Goal: Task Accomplishment & Management: Manage account settings

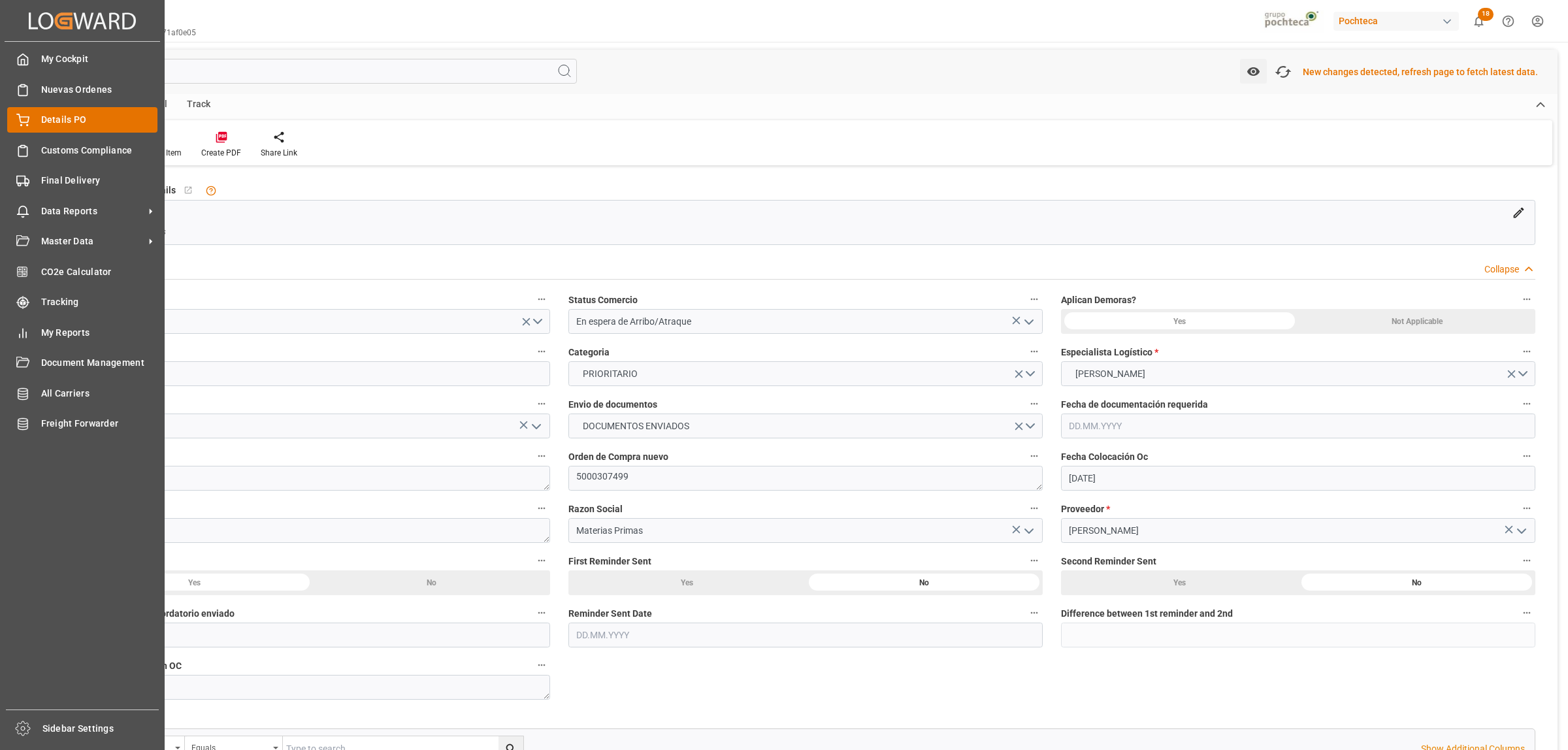
click at [52, 122] on span "Details PO" at bounding box center [99, 120] width 117 height 14
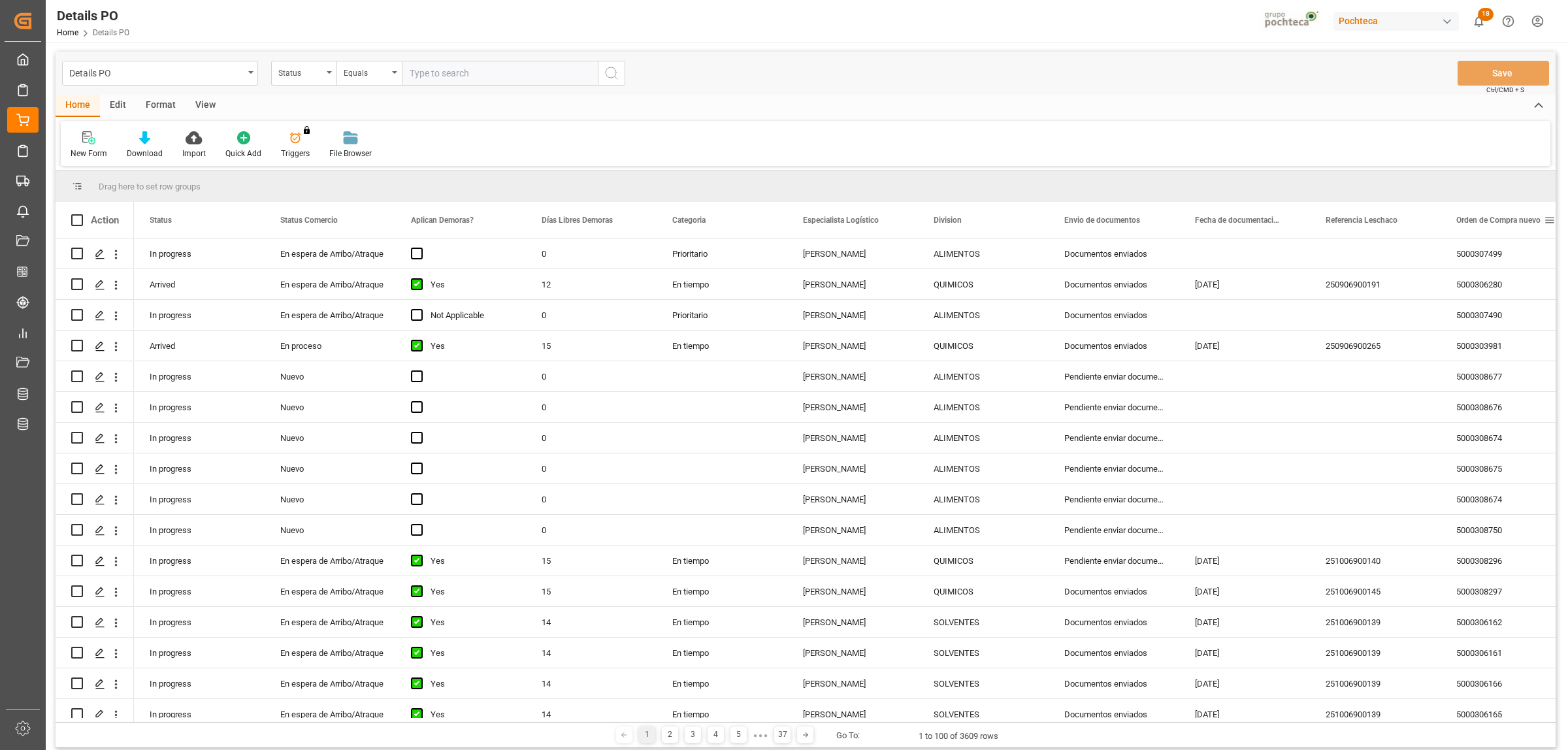
click at [1548, 220] on span at bounding box center [1549, 220] width 12 height 12
click at [1511, 219] on span "filter" at bounding box center [1506, 221] width 12 height 12
type input "5000307500"
click at [1501, 325] on button "Apply" at bounding box center [1499, 331] width 24 height 13
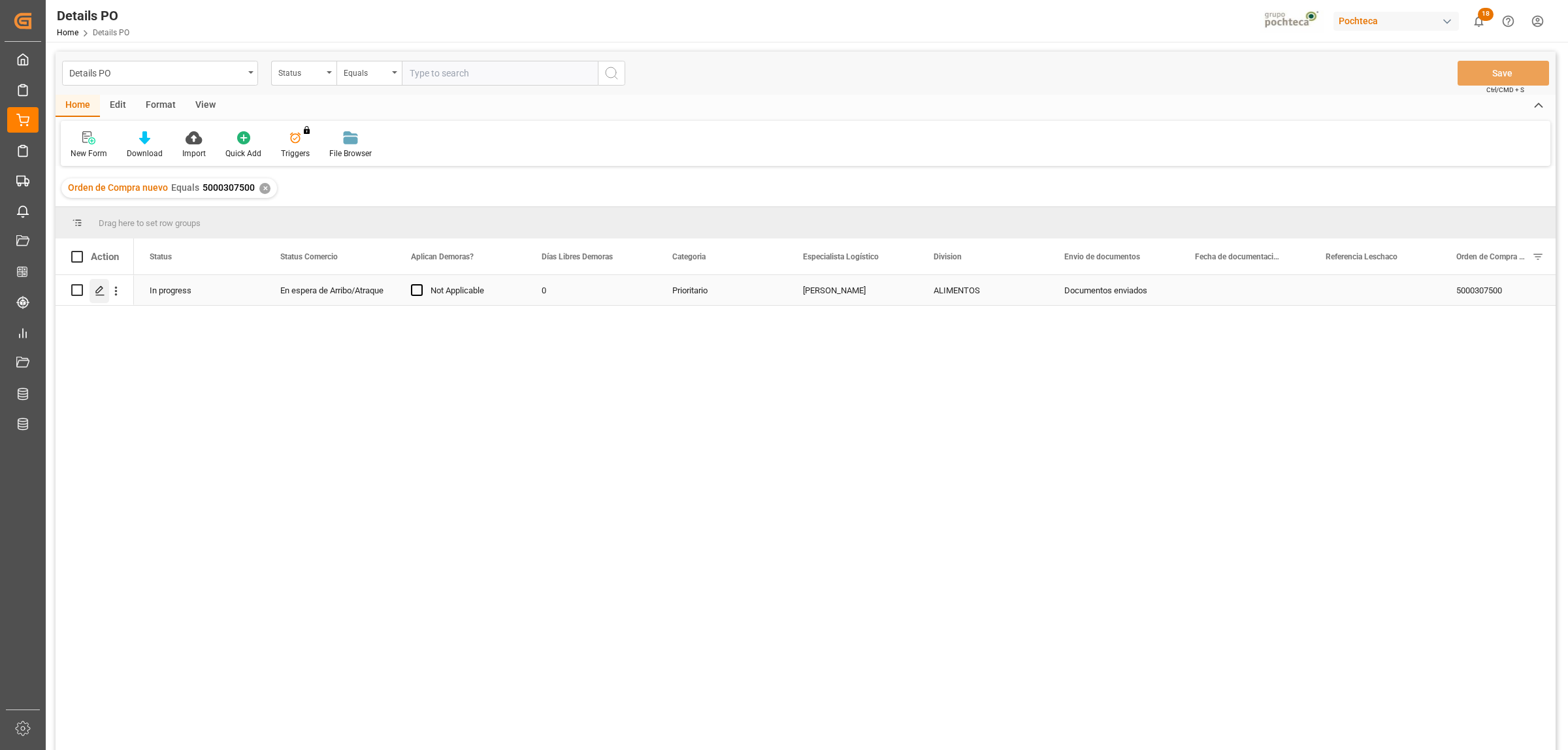
click at [96, 282] on div "Press SPACE to select this row." at bounding box center [99, 291] width 19 height 24
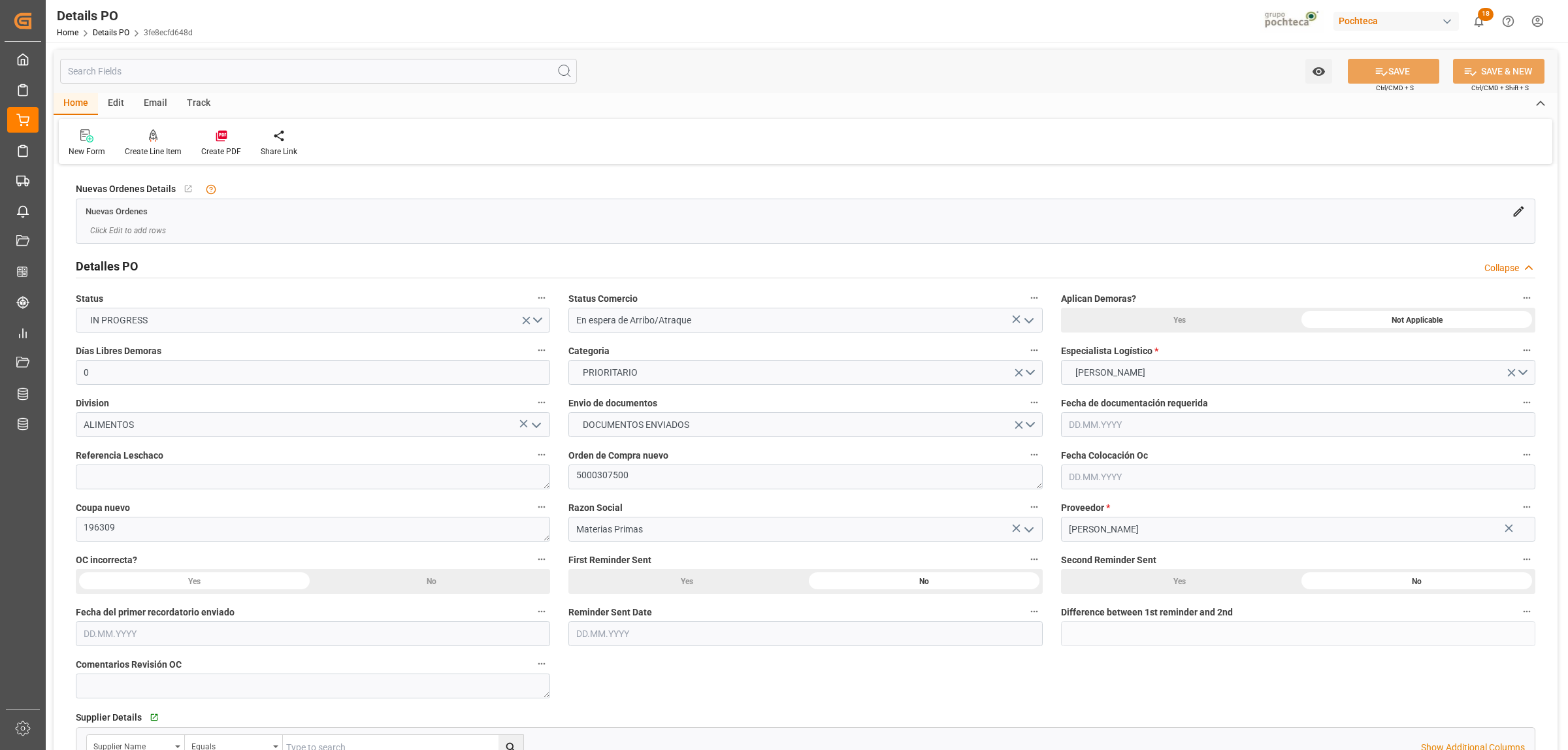
type input "0"
type input "[DATE]"
click at [1030, 318] on icon "open menu" at bounding box center [1028, 321] width 15 height 15
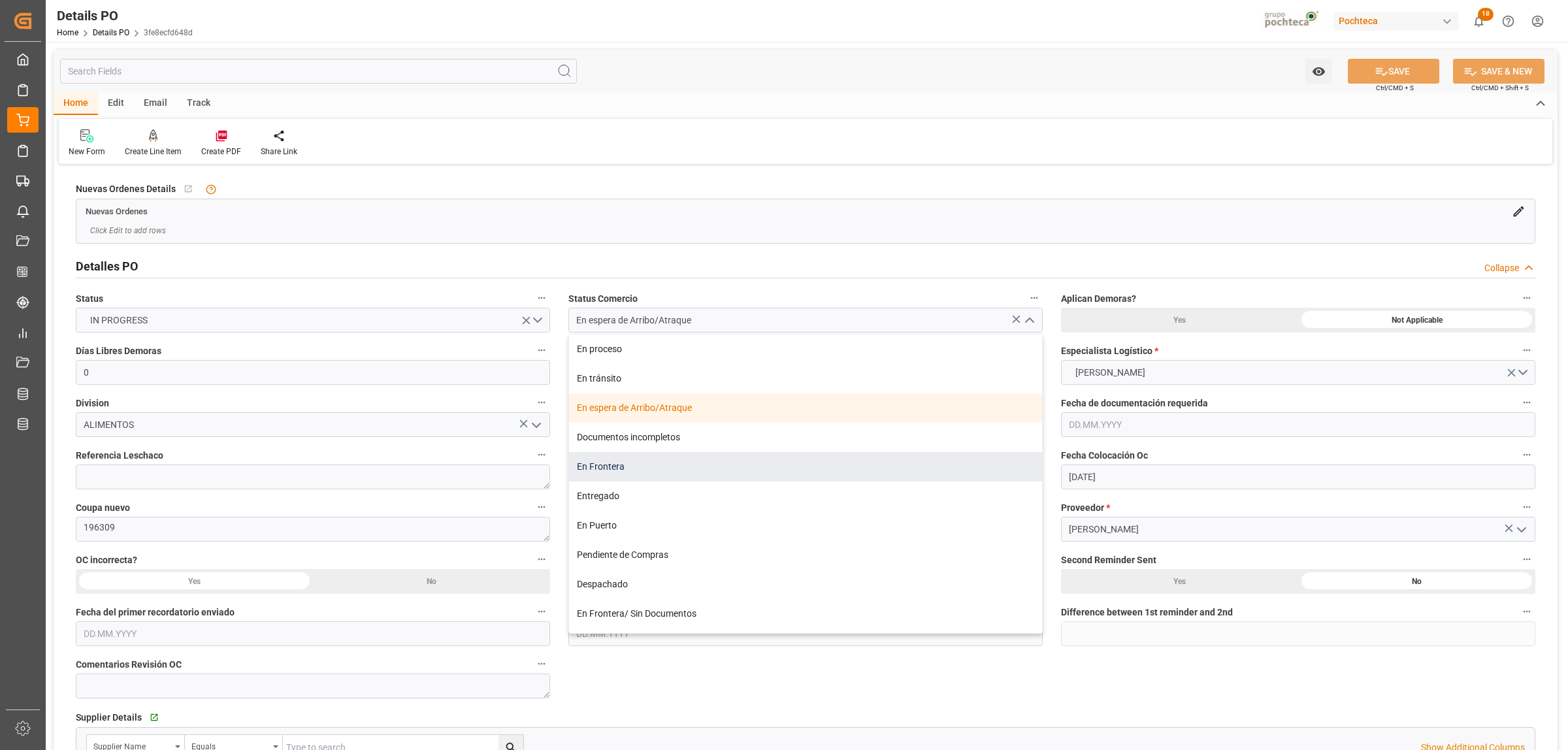
click at [642, 471] on div "En Frontera" at bounding box center [805, 466] width 473 height 29
type input "En Frontera"
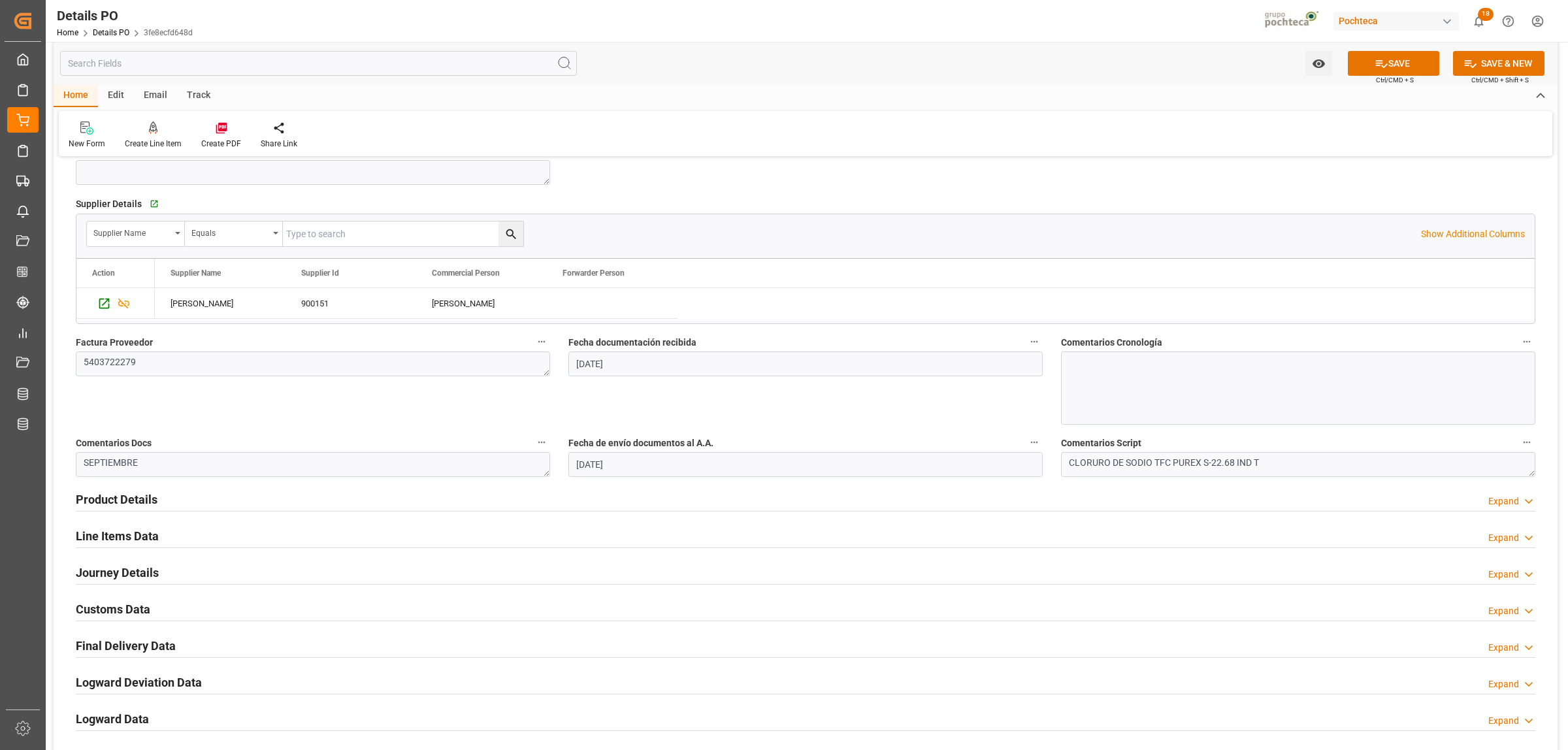
scroll to position [816, 0]
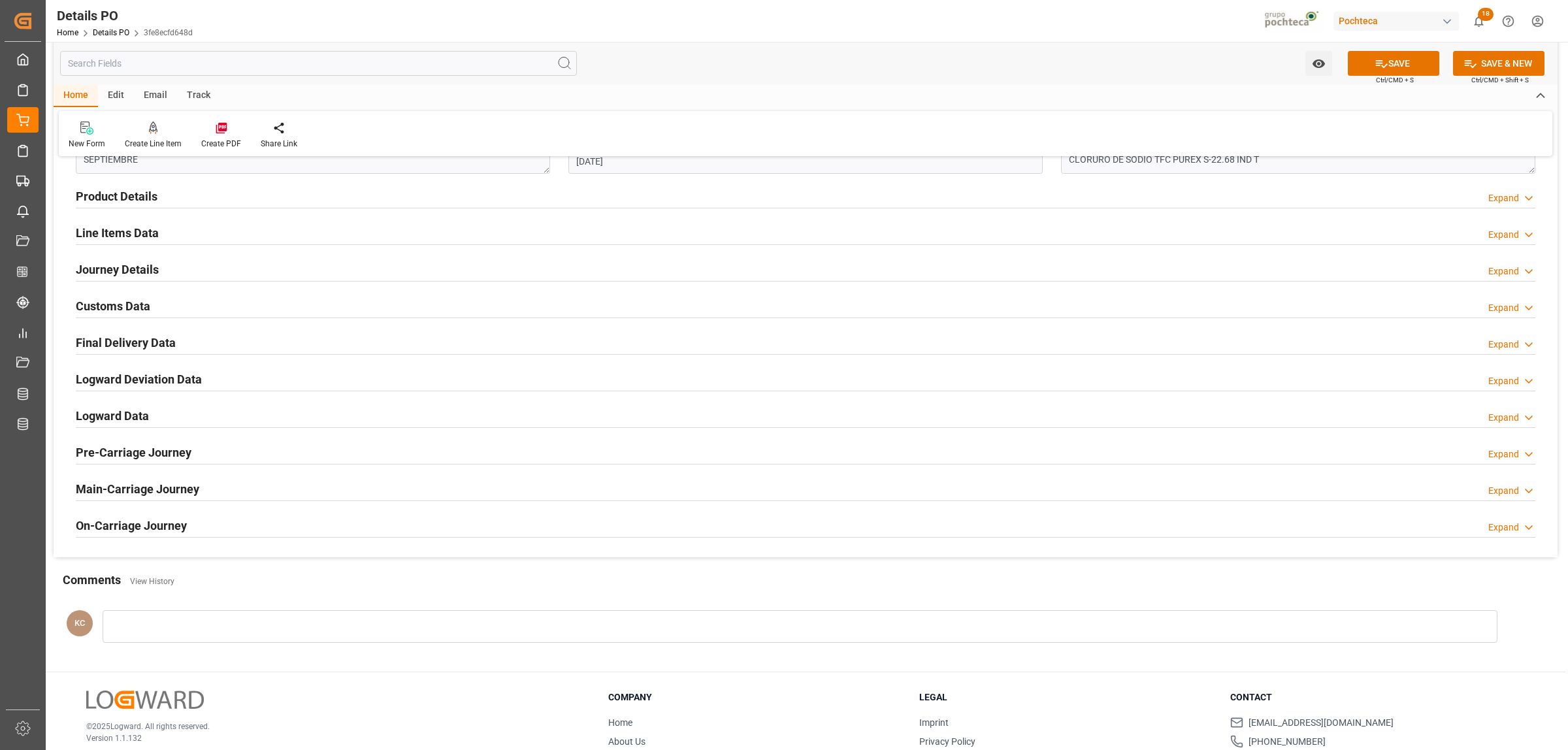
click at [114, 272] on h2 "Journey Details" at bounding box center [117, 269] width 83 height 18
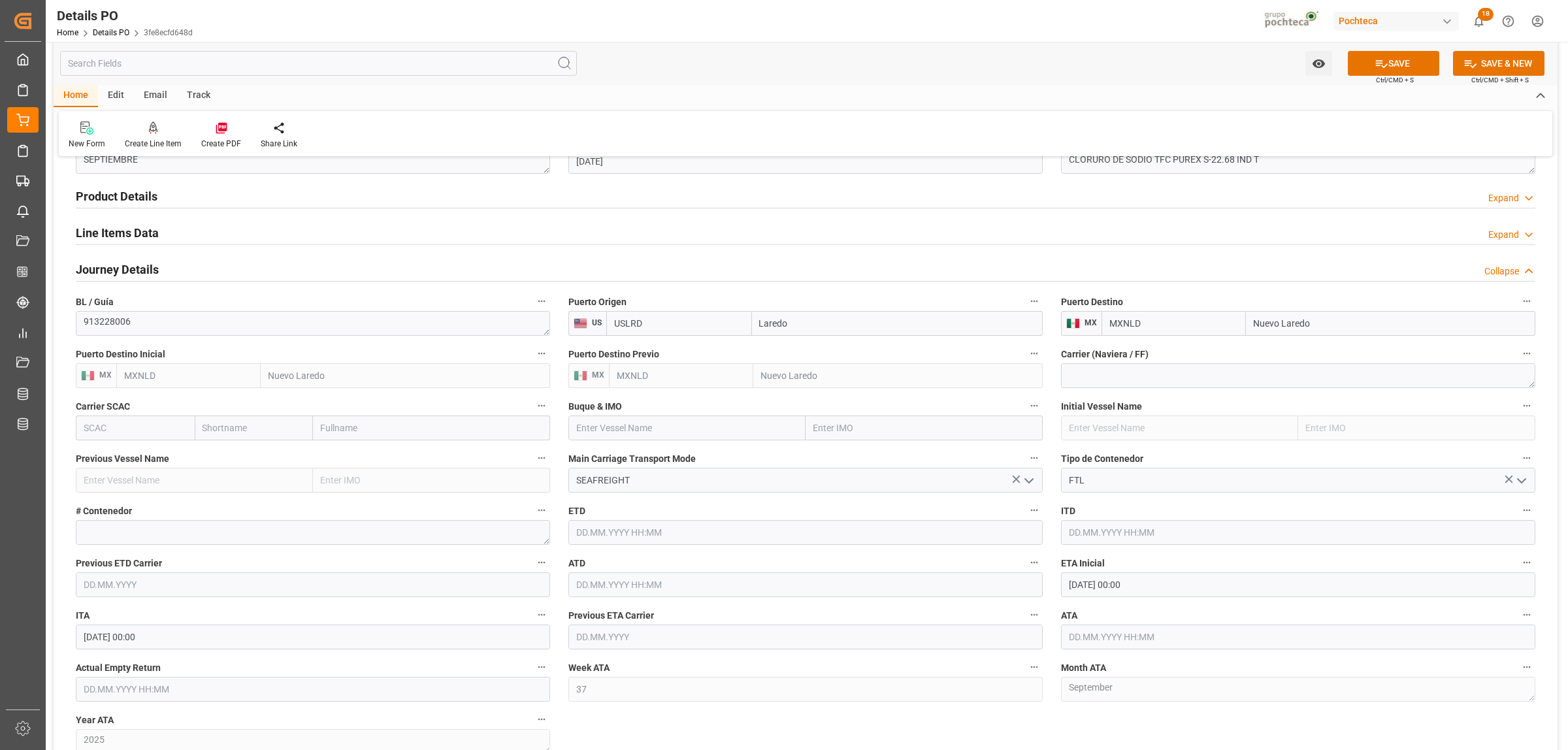
click at [1109, 585] on input "[DATE] 00:00" at bounding box center [1297, 584] width 474 height 25
click at [1080, 518] on span "22" at bounding box center [1077, 520] width 8 height 9
type input "[DATE] 00:00"
click at [1088, 639] on input "text" at bounding box center [1297, 637] width 474 height 25
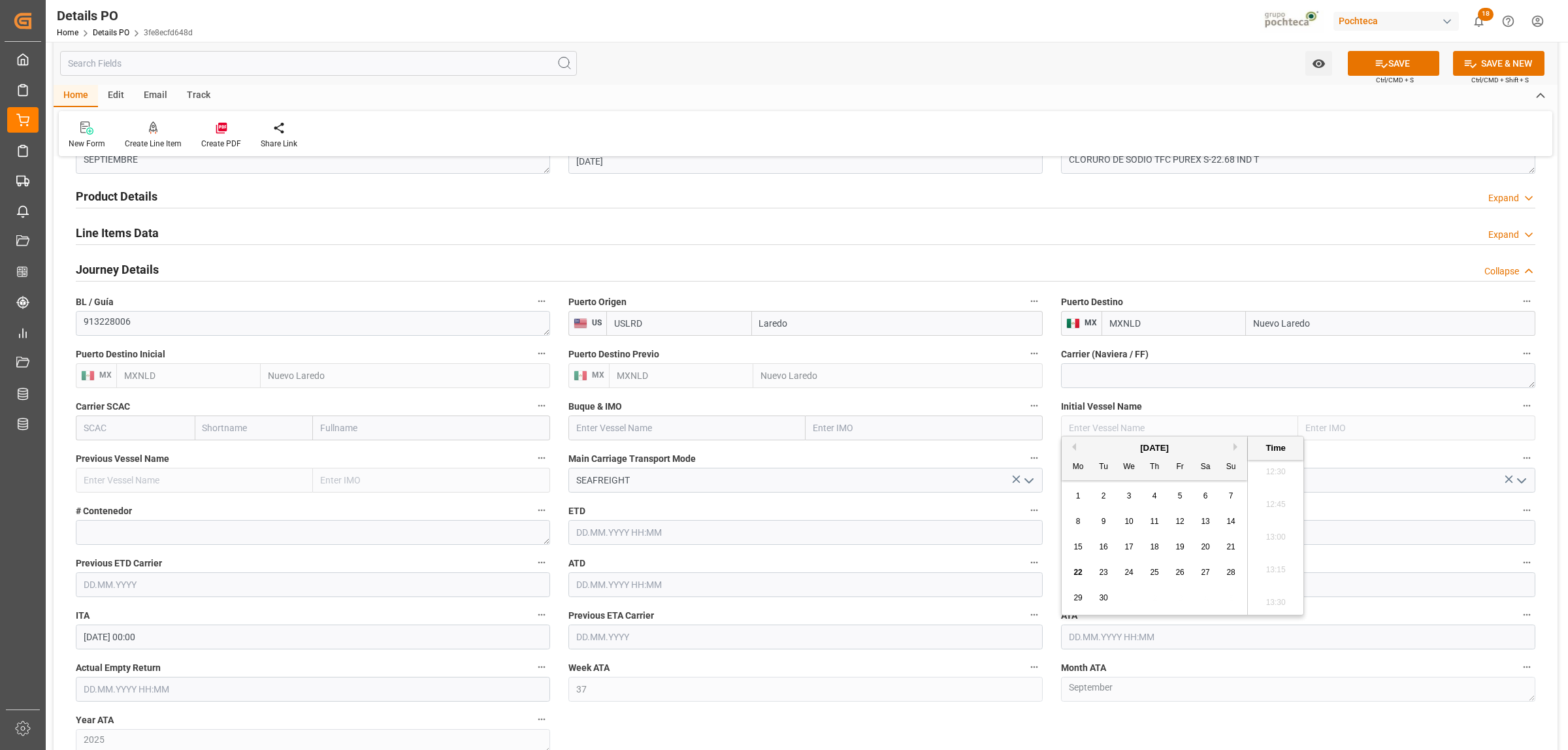
click at [1078, 570] on span "22" at bounding box center [1077, 572] width 8 height 9
type input "[DATE] 00:00"
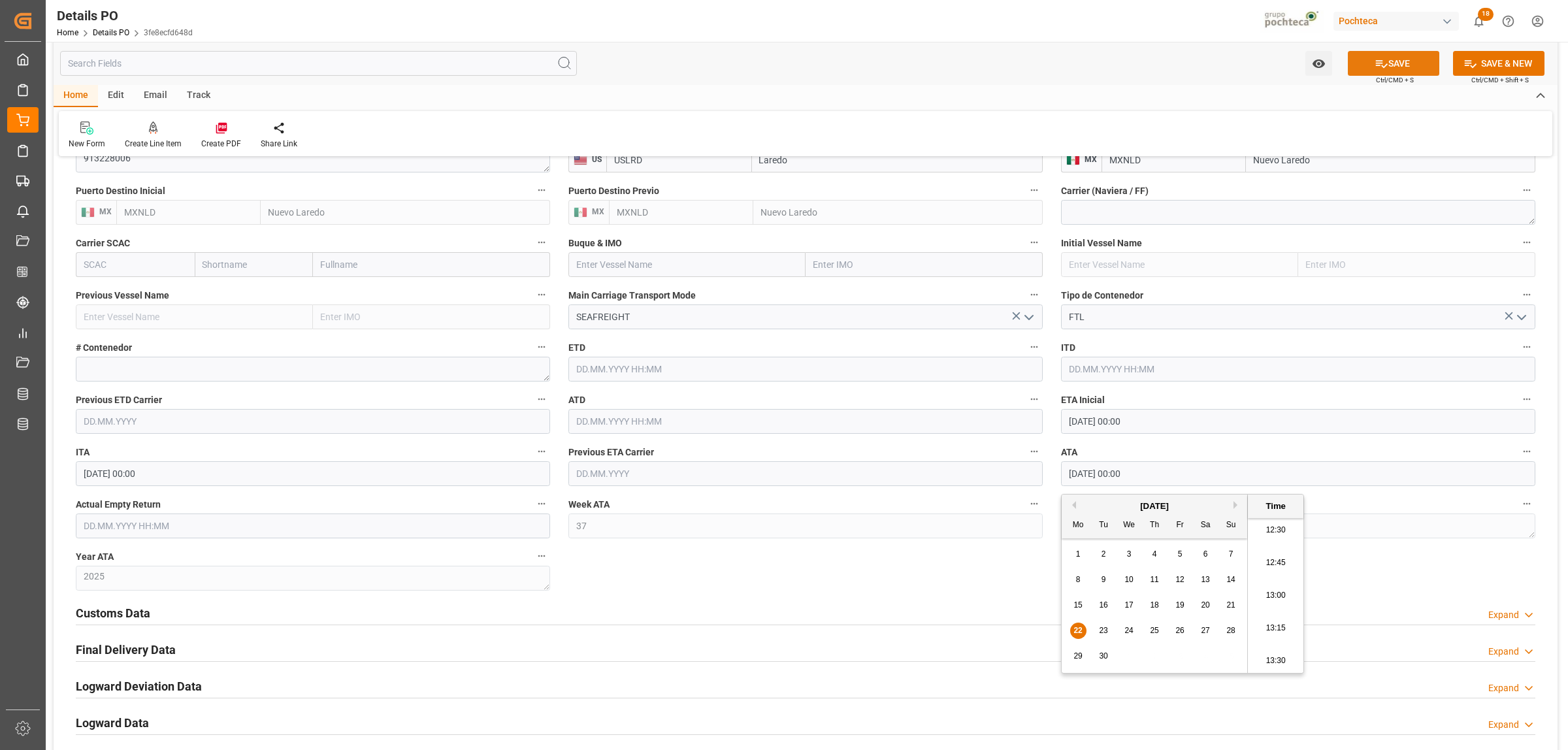
click at [1395, 66] on button "SAVE" at bounding box center [1393, 63] width 92 height 25
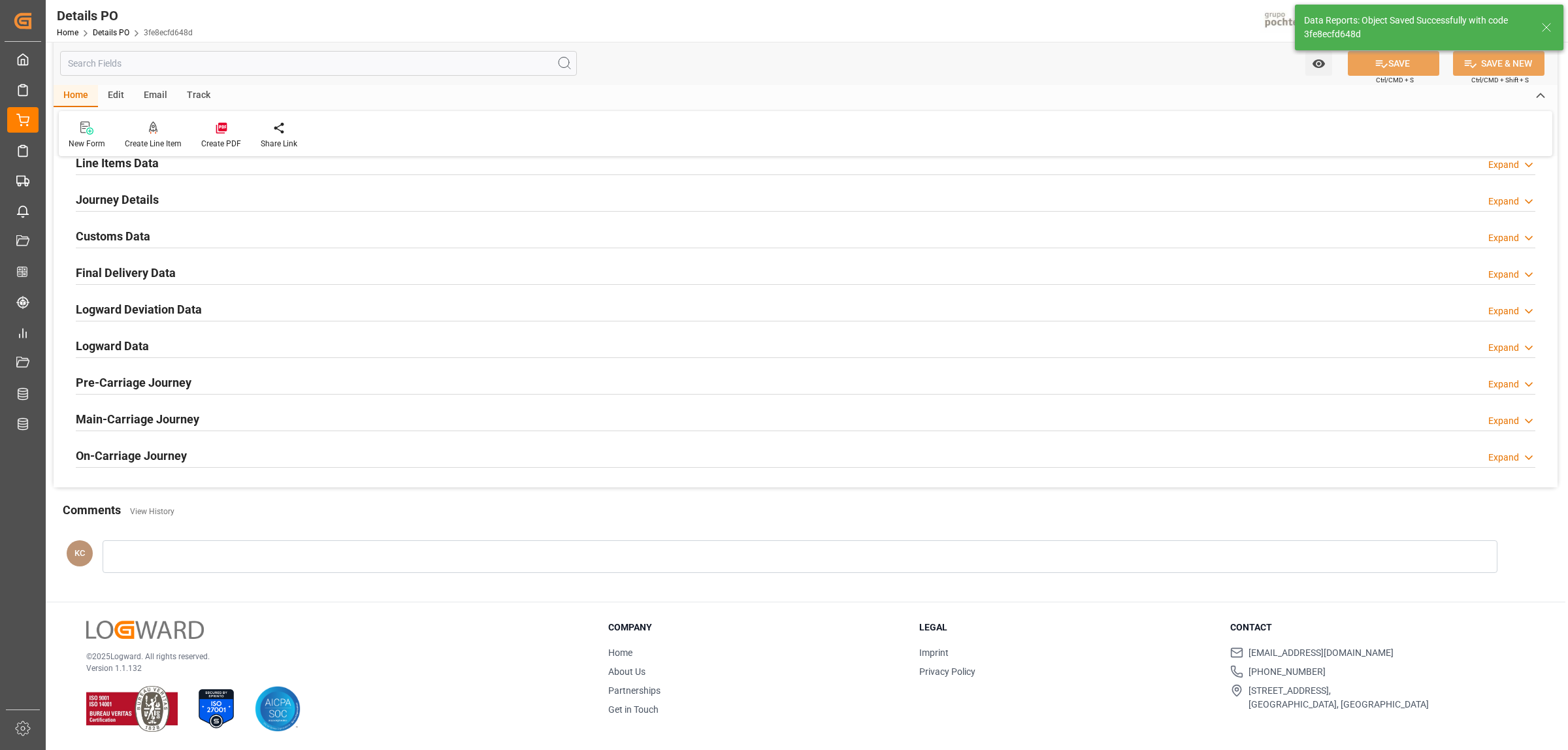
scroll to position [888, 0]
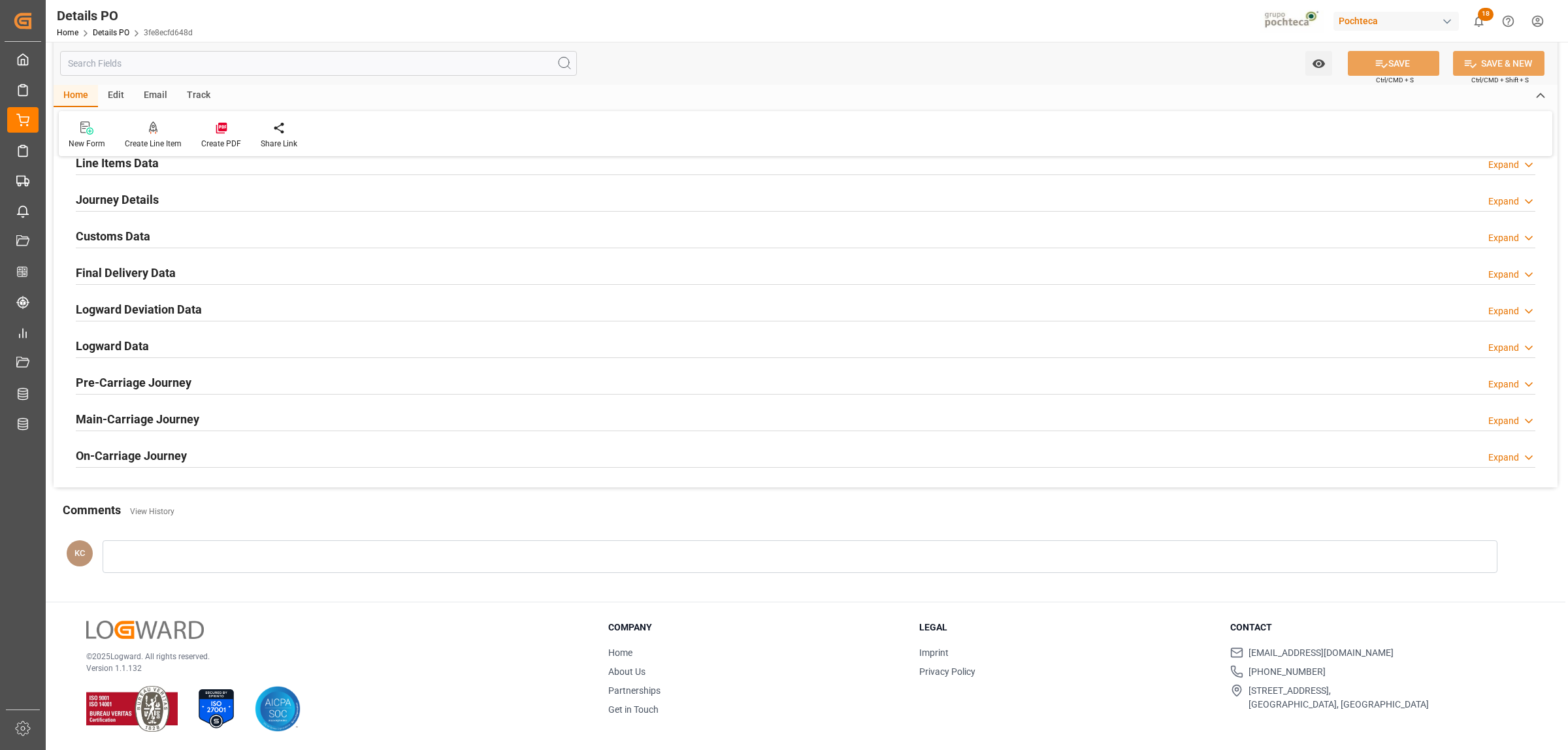
click at [112, 266] on h2 "Final Delivery Data" at bounding box center [126, 272] width 100 height 18
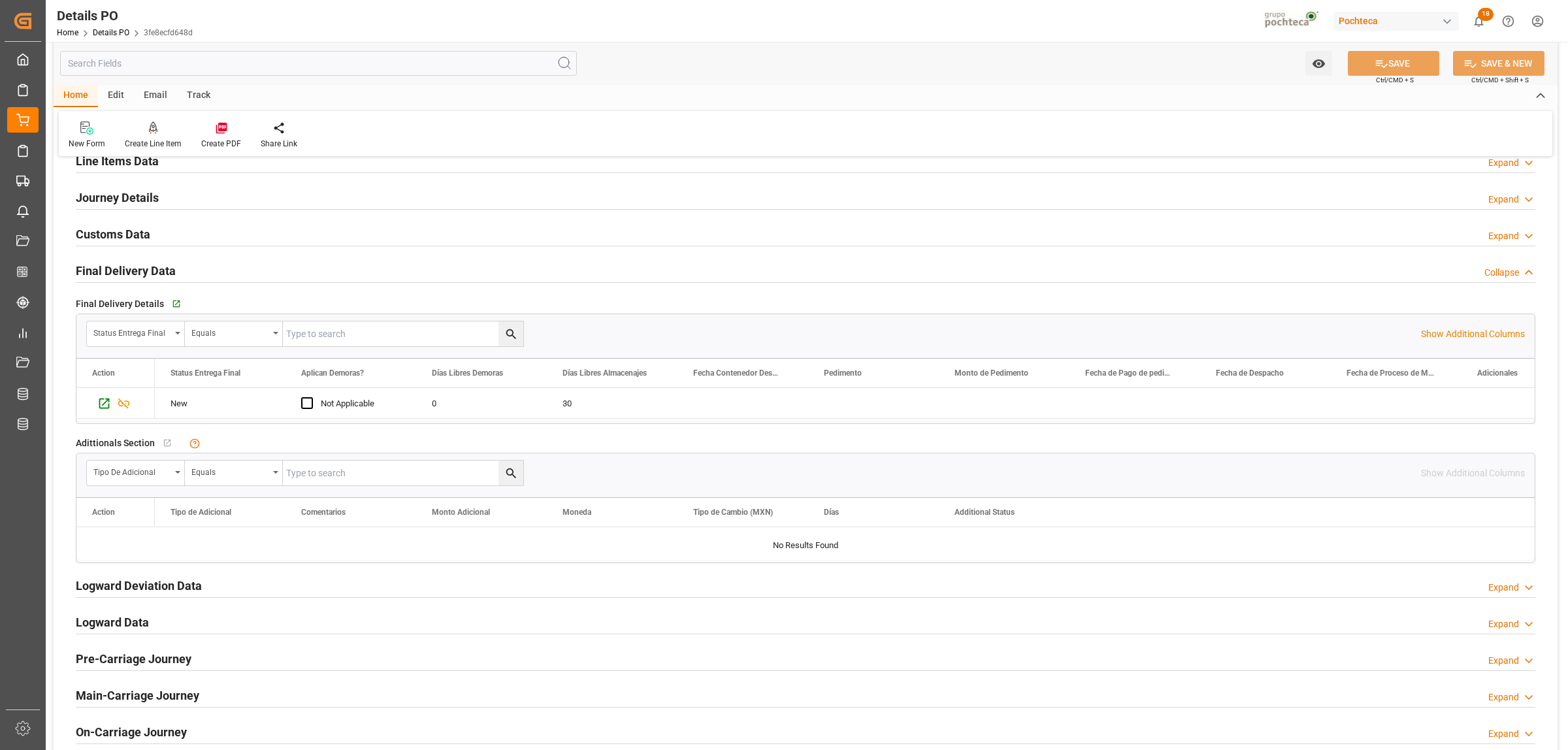
scroll to position [980, 0]
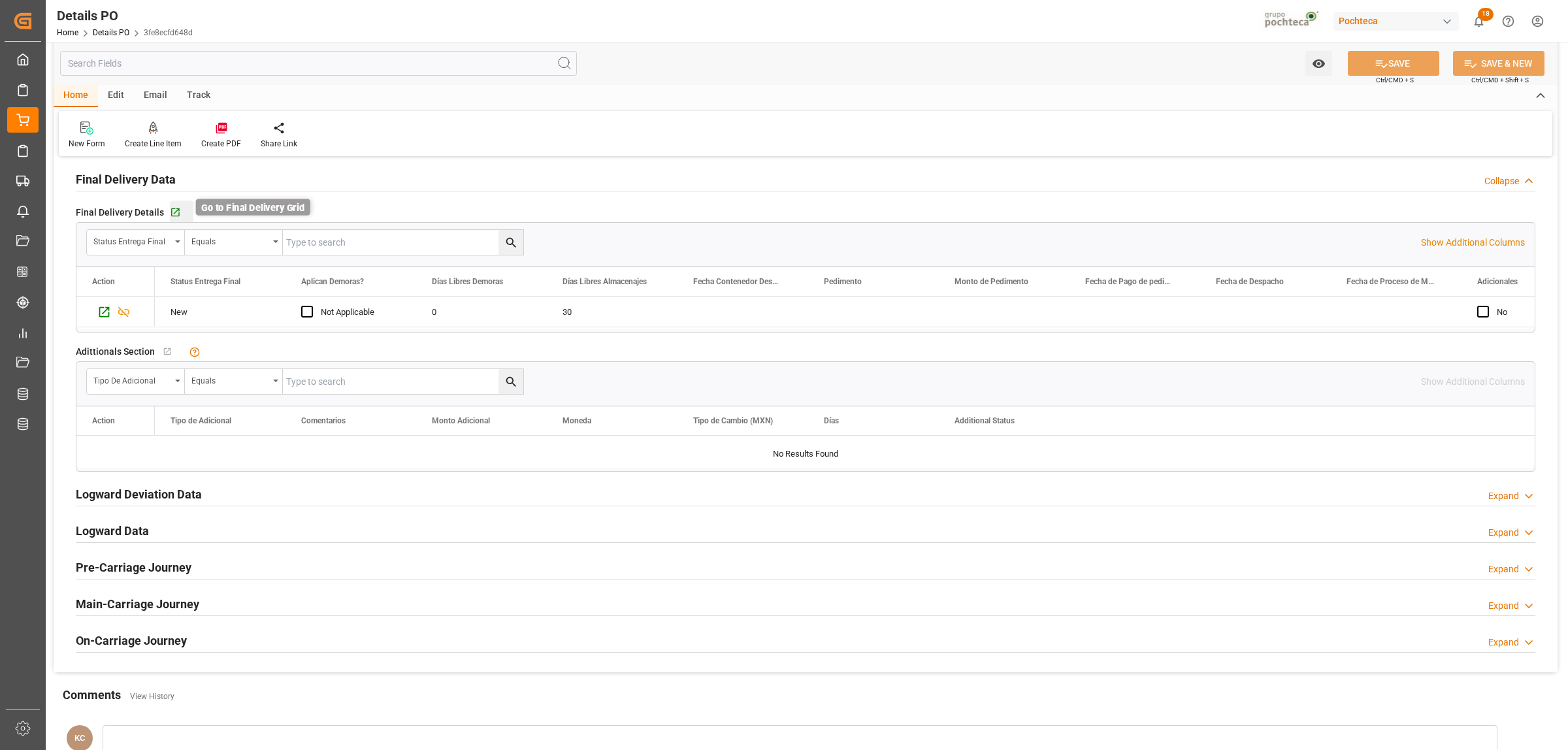
click at [175, 214] on icon "button" at bounding box center [175, 213] width 11 height 11
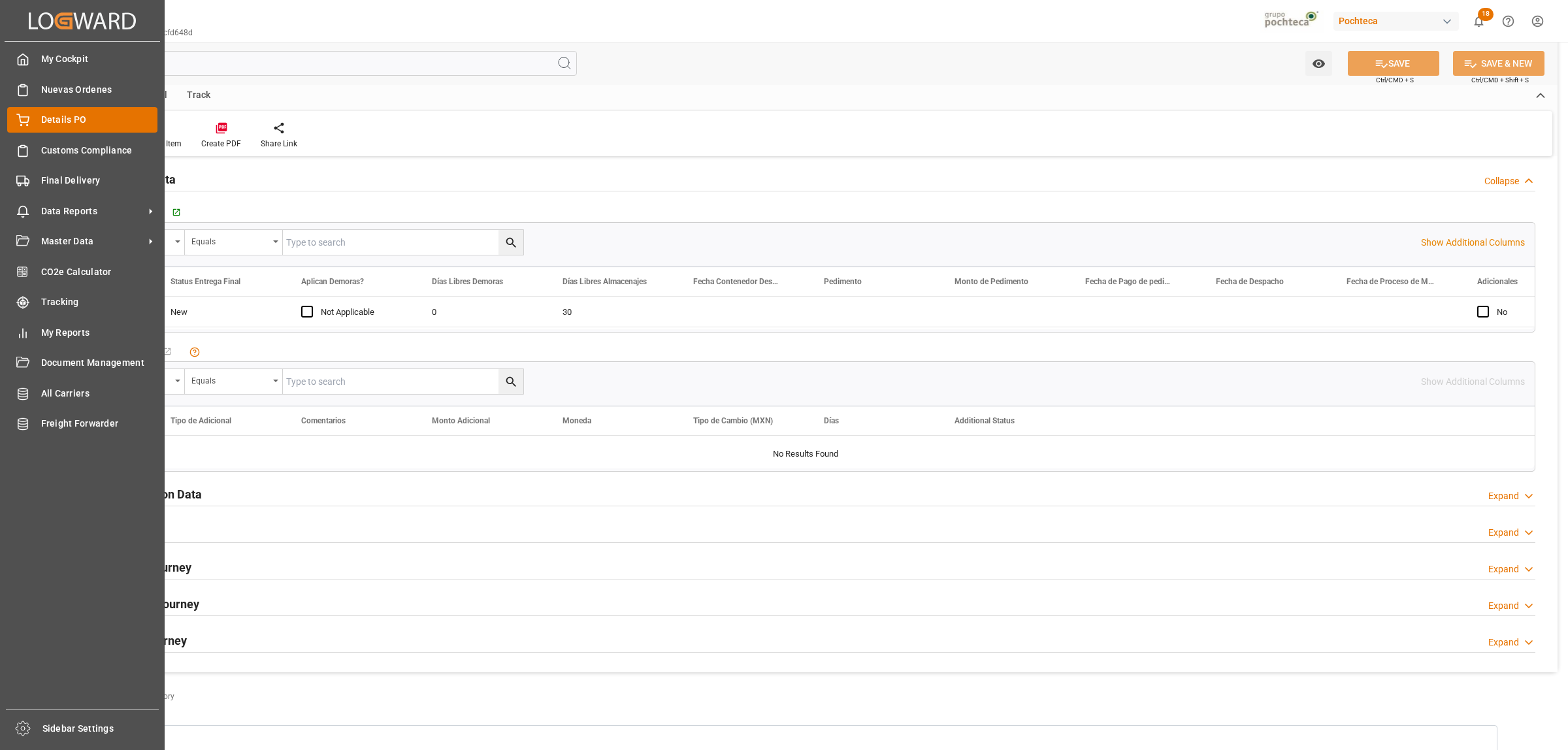
click at [47, 115] on span "Details PO" at bounding box center [99, 120] width 117 height 14
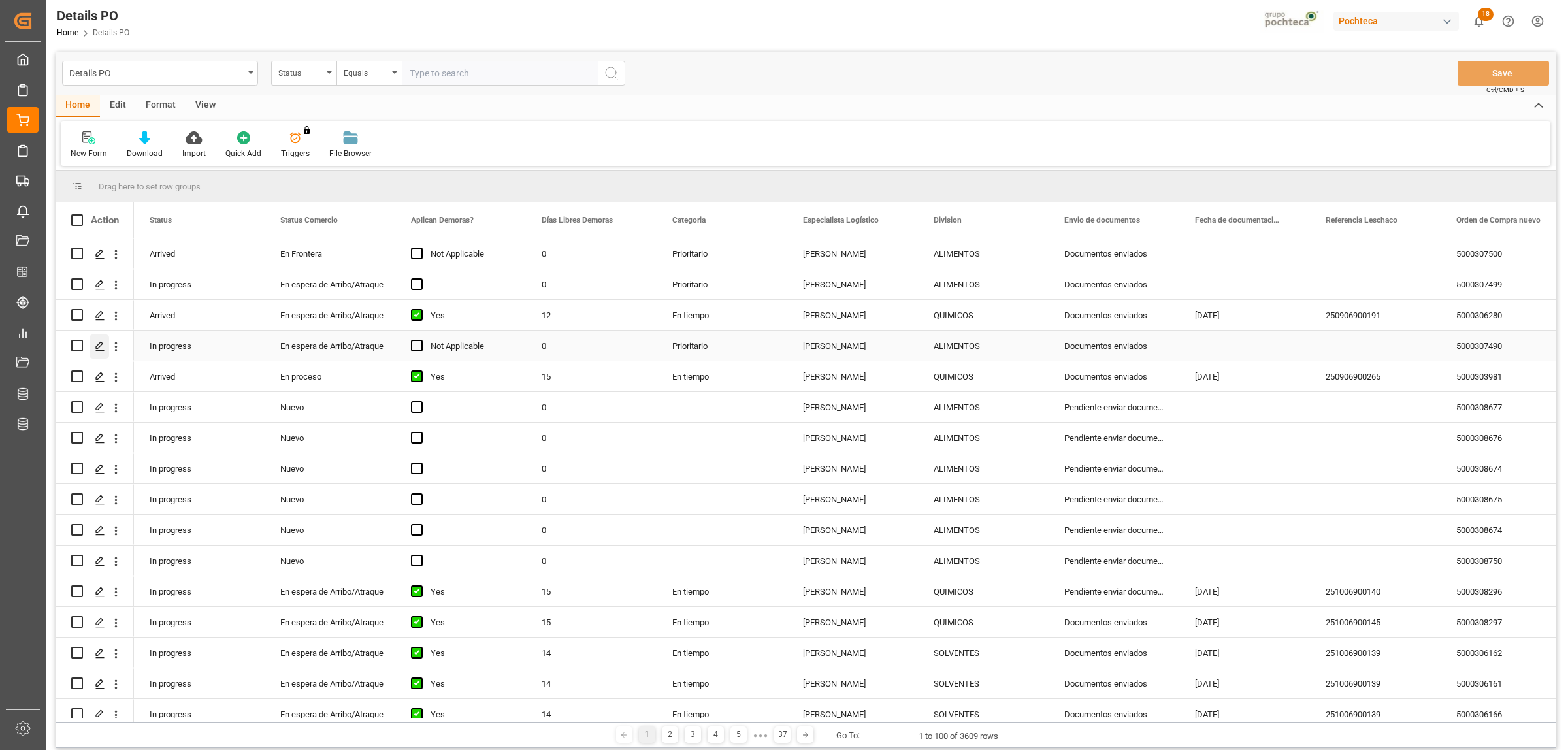
click at [99, 350] on line "Press SPACE to select this row." at bounding box center [100, 350] width 8 height 0
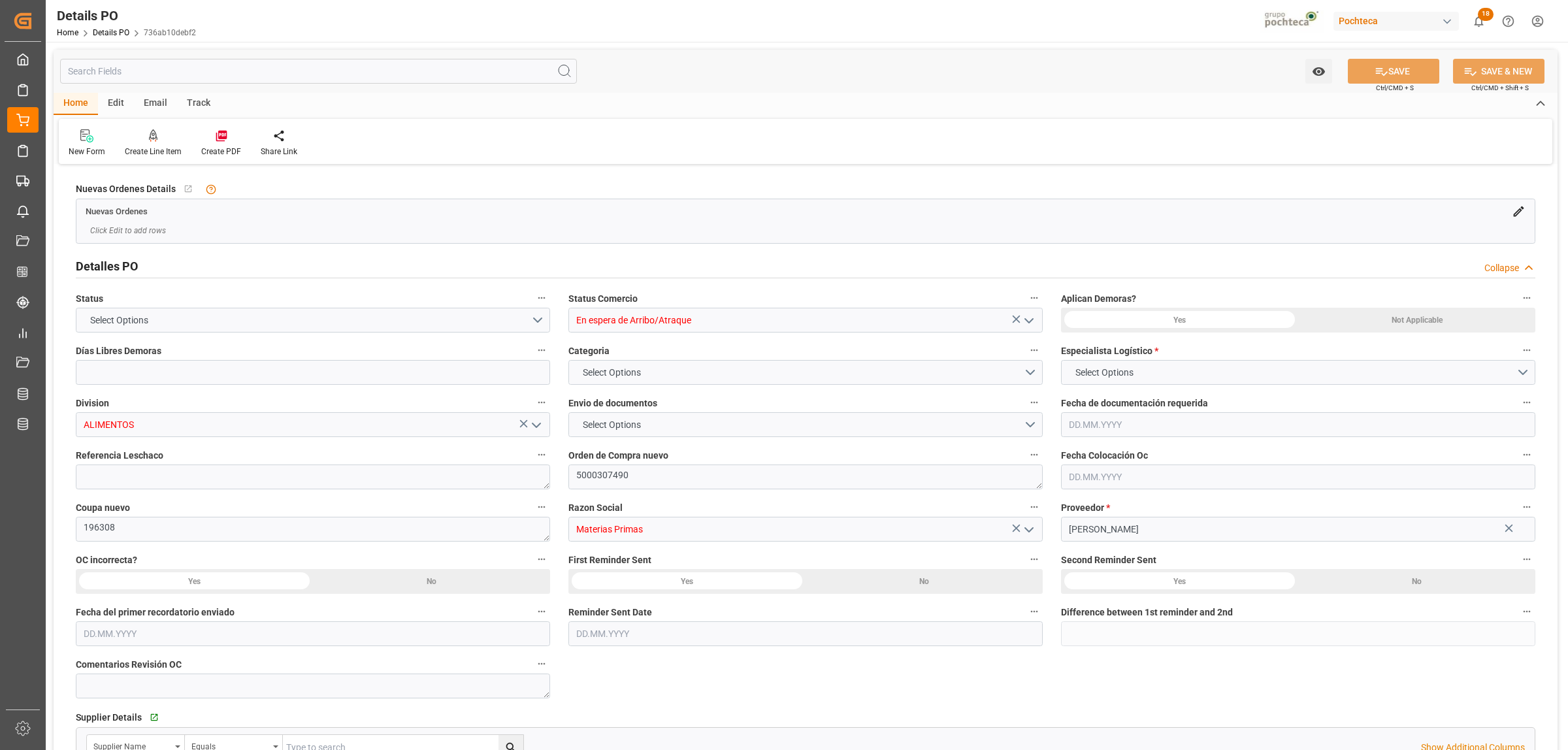
type input "0"
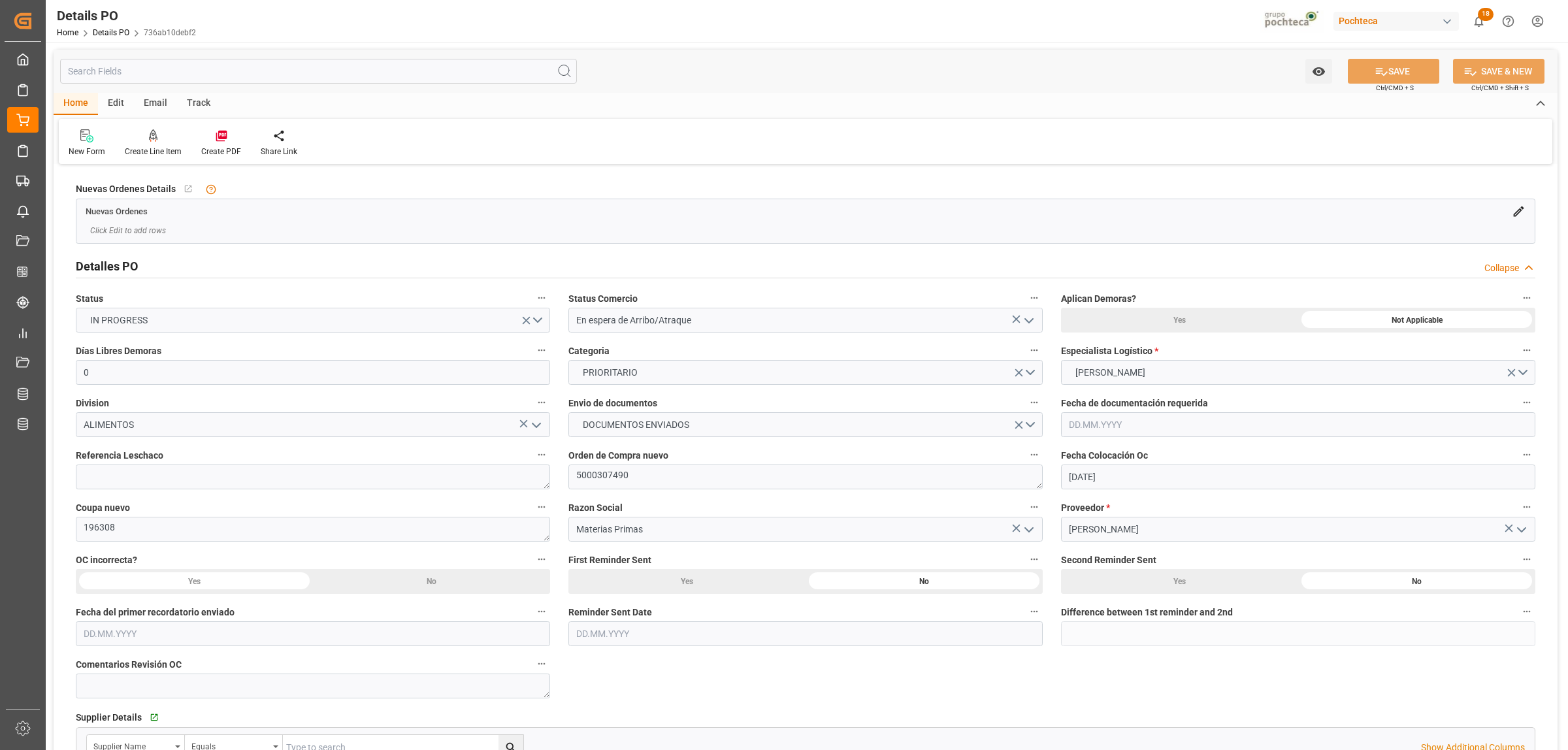
type input "[DATE]"
click at [1025, 323] on icon "open menu" at bounding box center [1028, 321] width 15 height 15
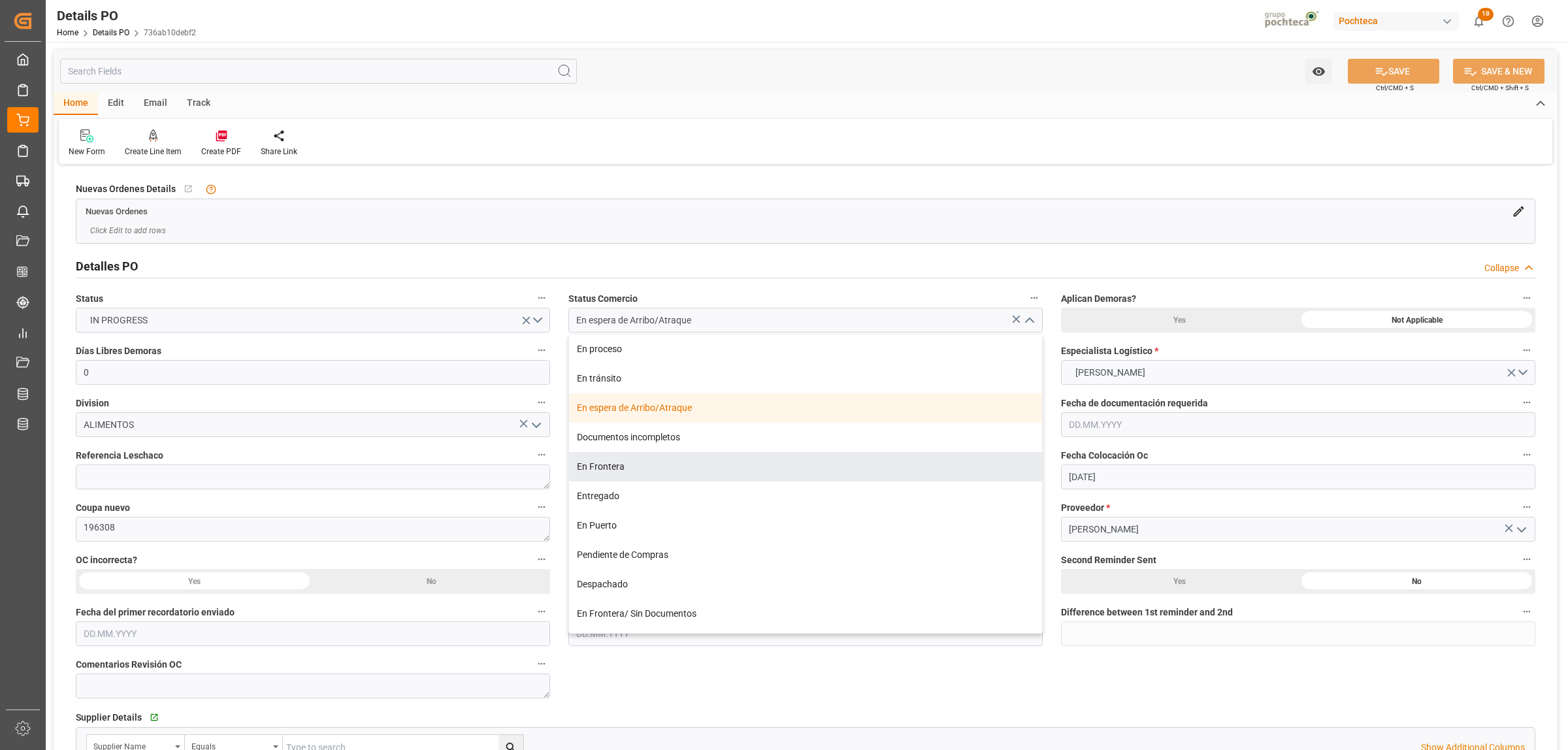
click at [635, 462] on div "En Frontera" at bounding box center [805, 466] width 473 height 29
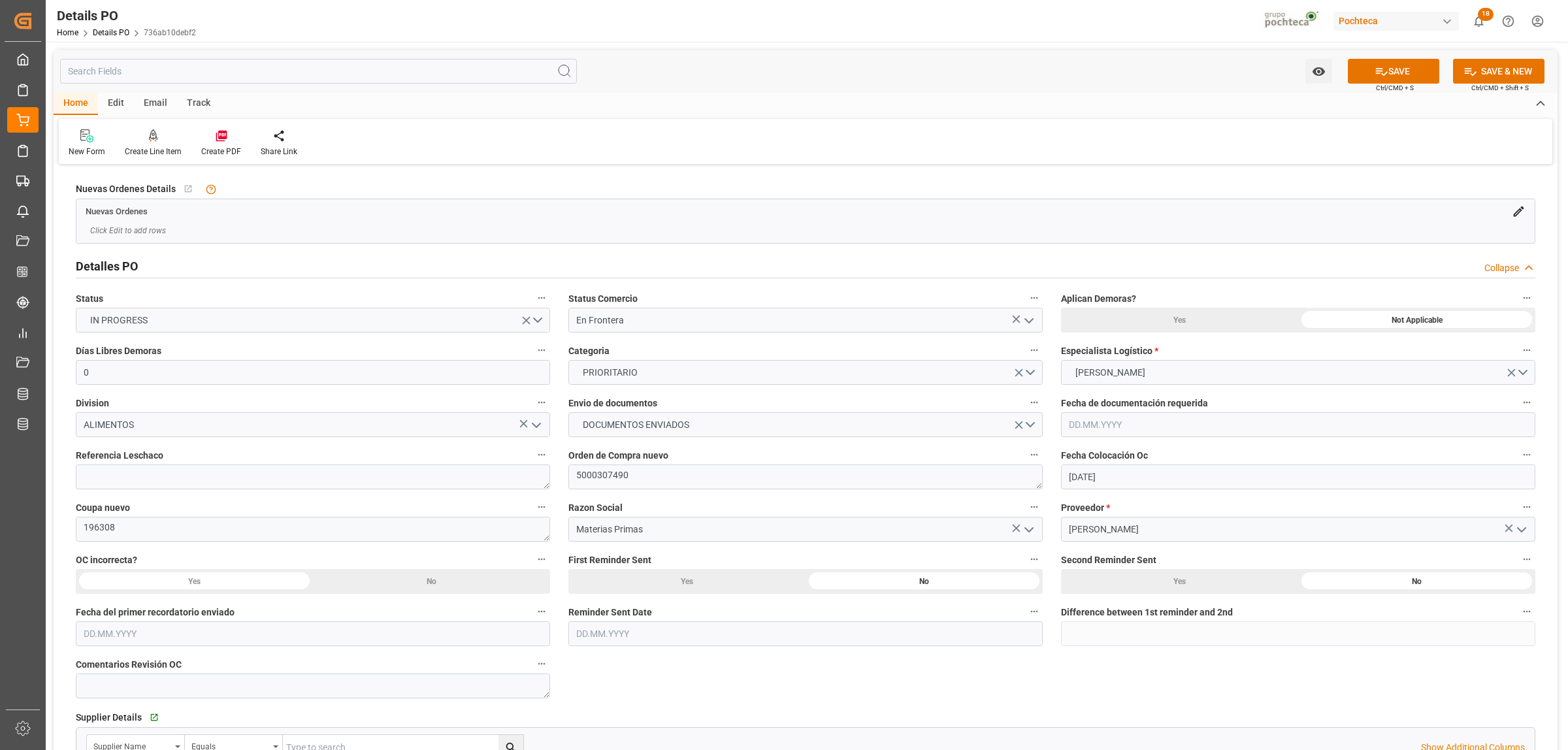
type input "En Frontera"
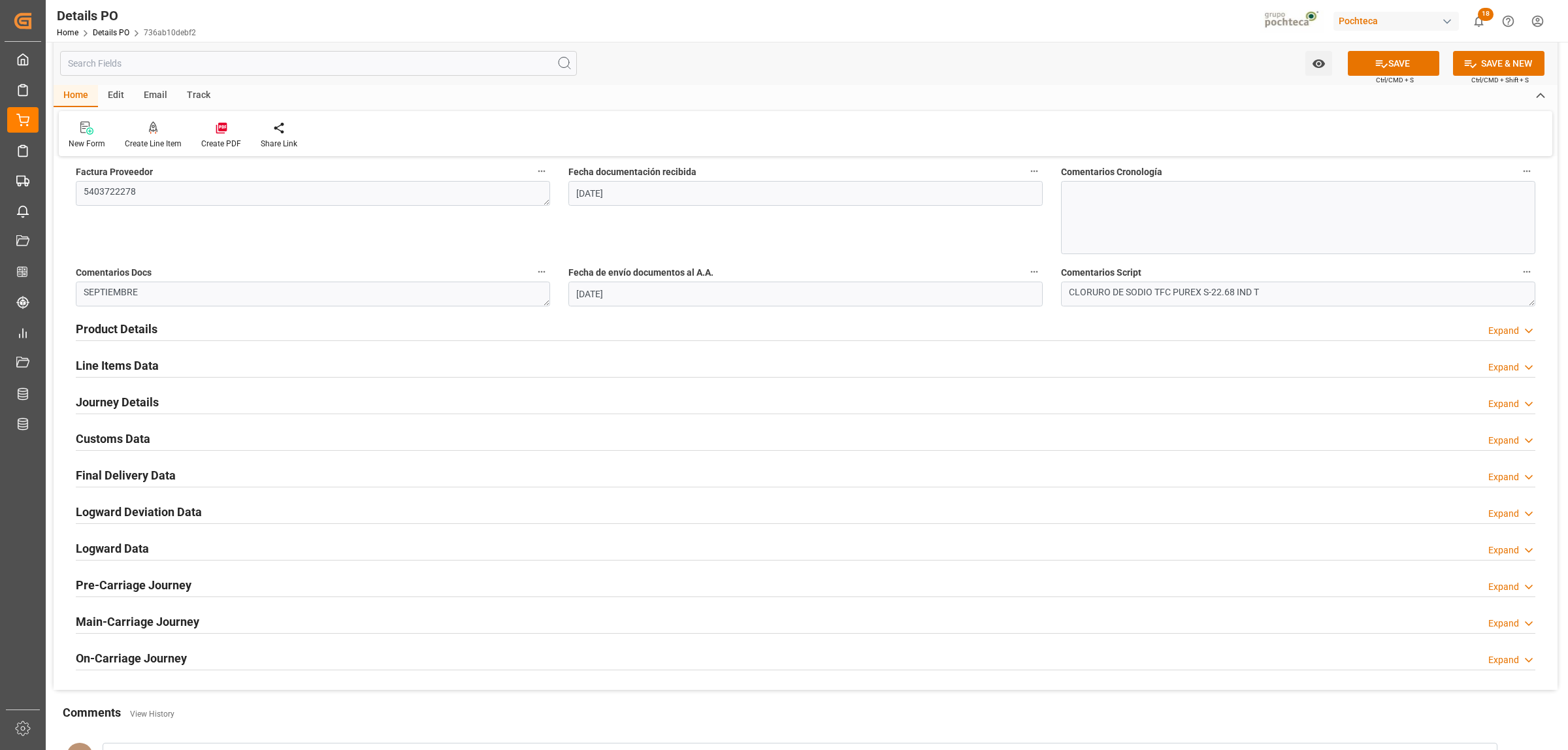
scroll to position [735, 0]
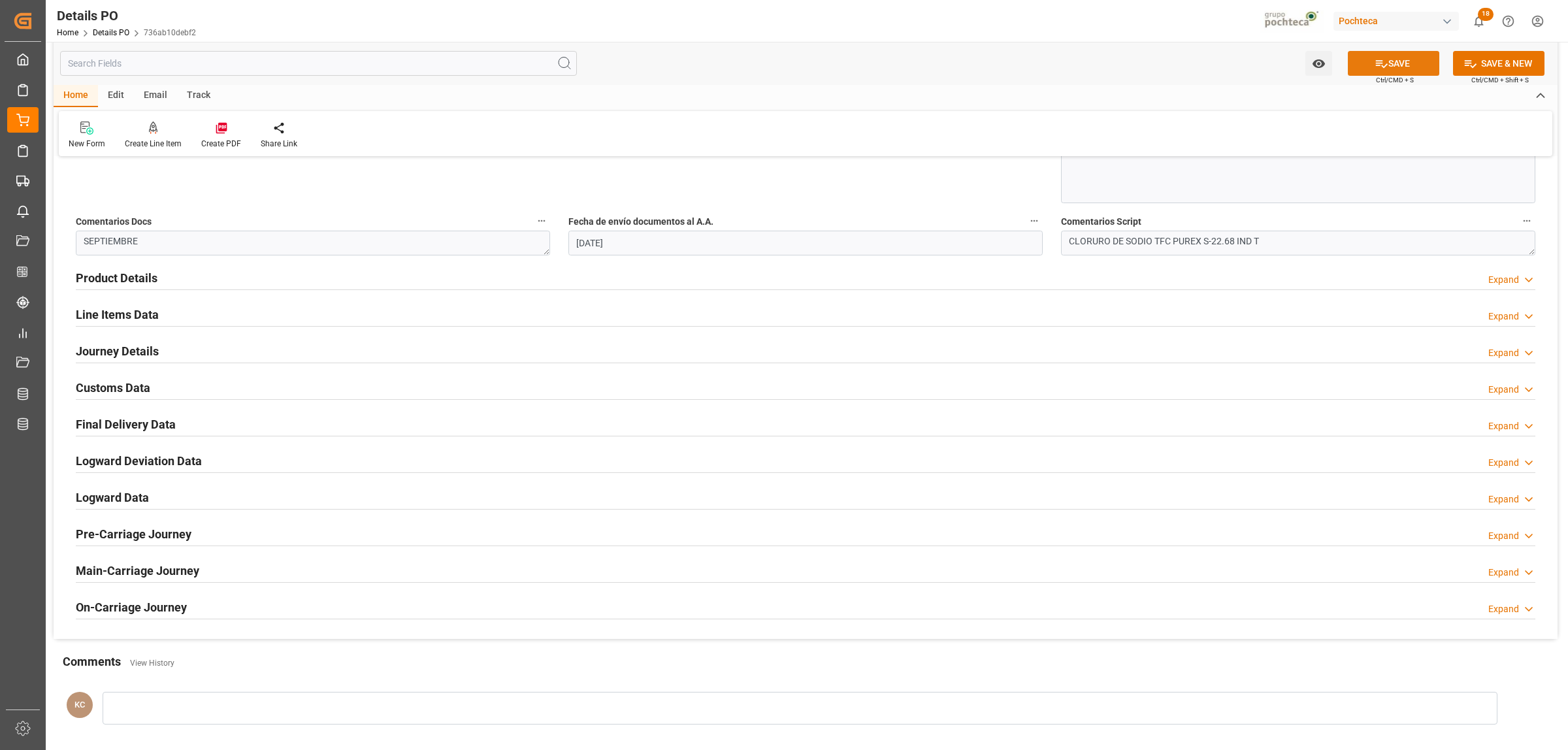
click at [1393, 71] on button "SAVE" at bounding box center [1393, 63] width 92 height 25
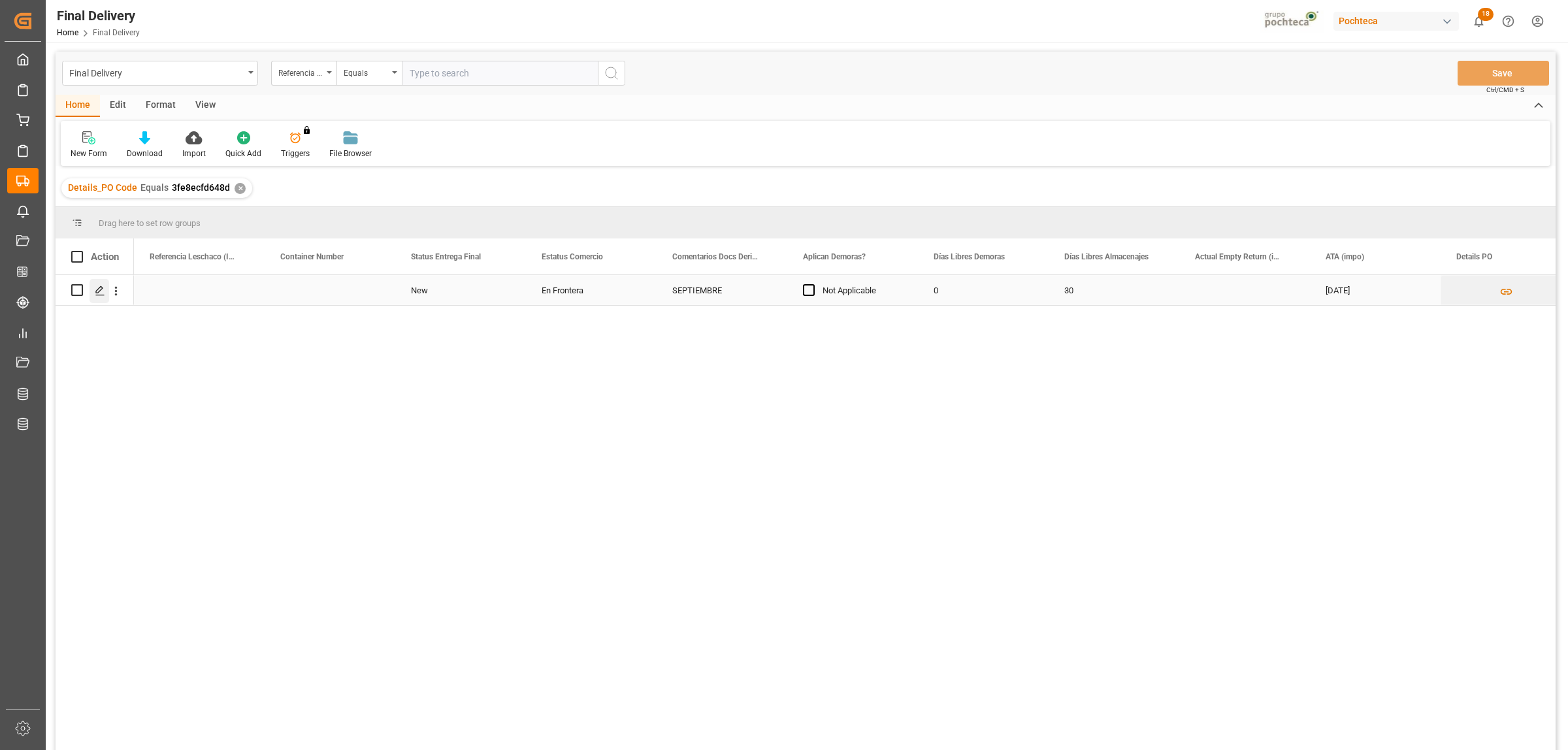
click at [96, 291] on icon "Press SPACE to select this row." at bounding box center [100, 291] width 11 height 11
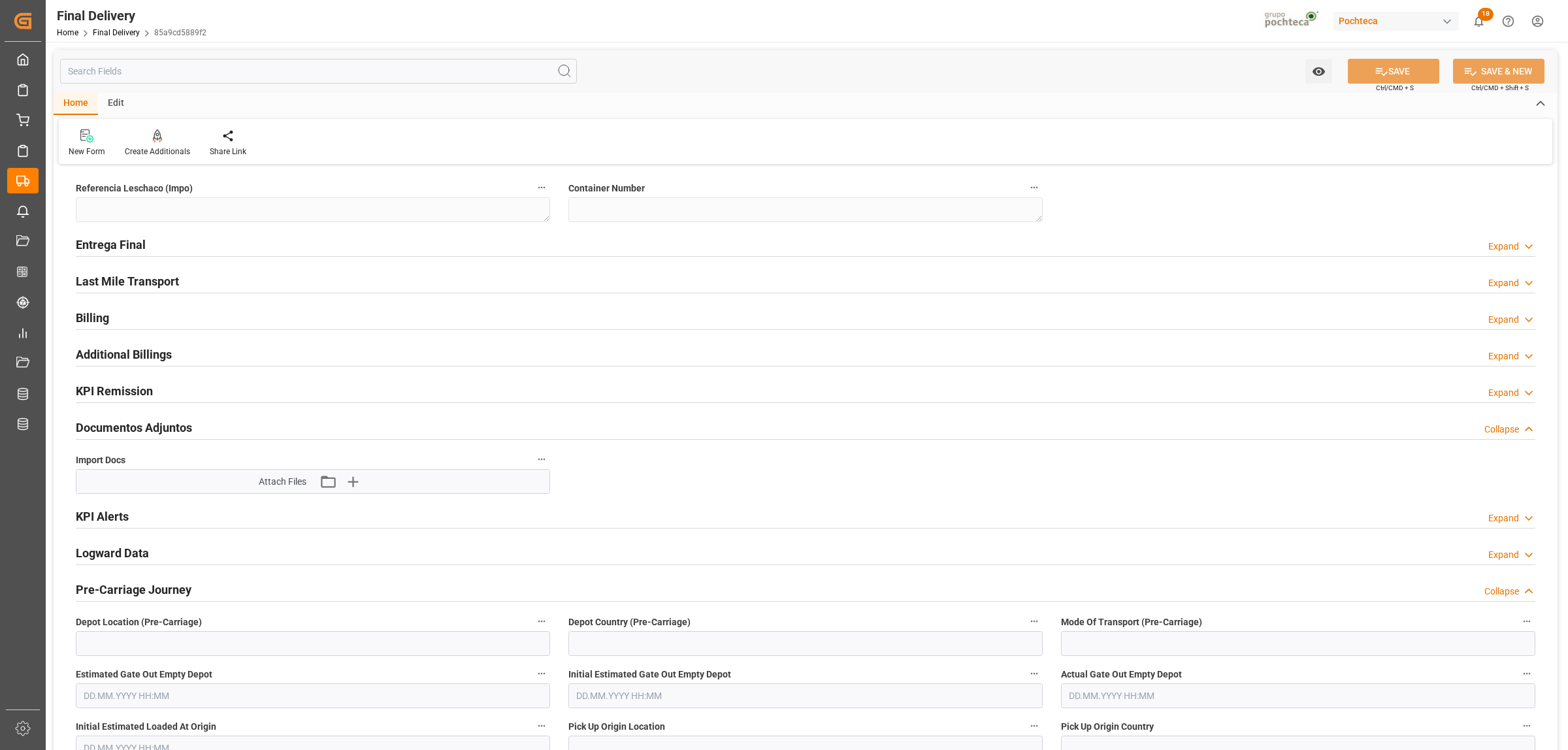
click at [126, 248] on h2 "Entrega Final" at bounding box center [110, 244] width 70 height 18
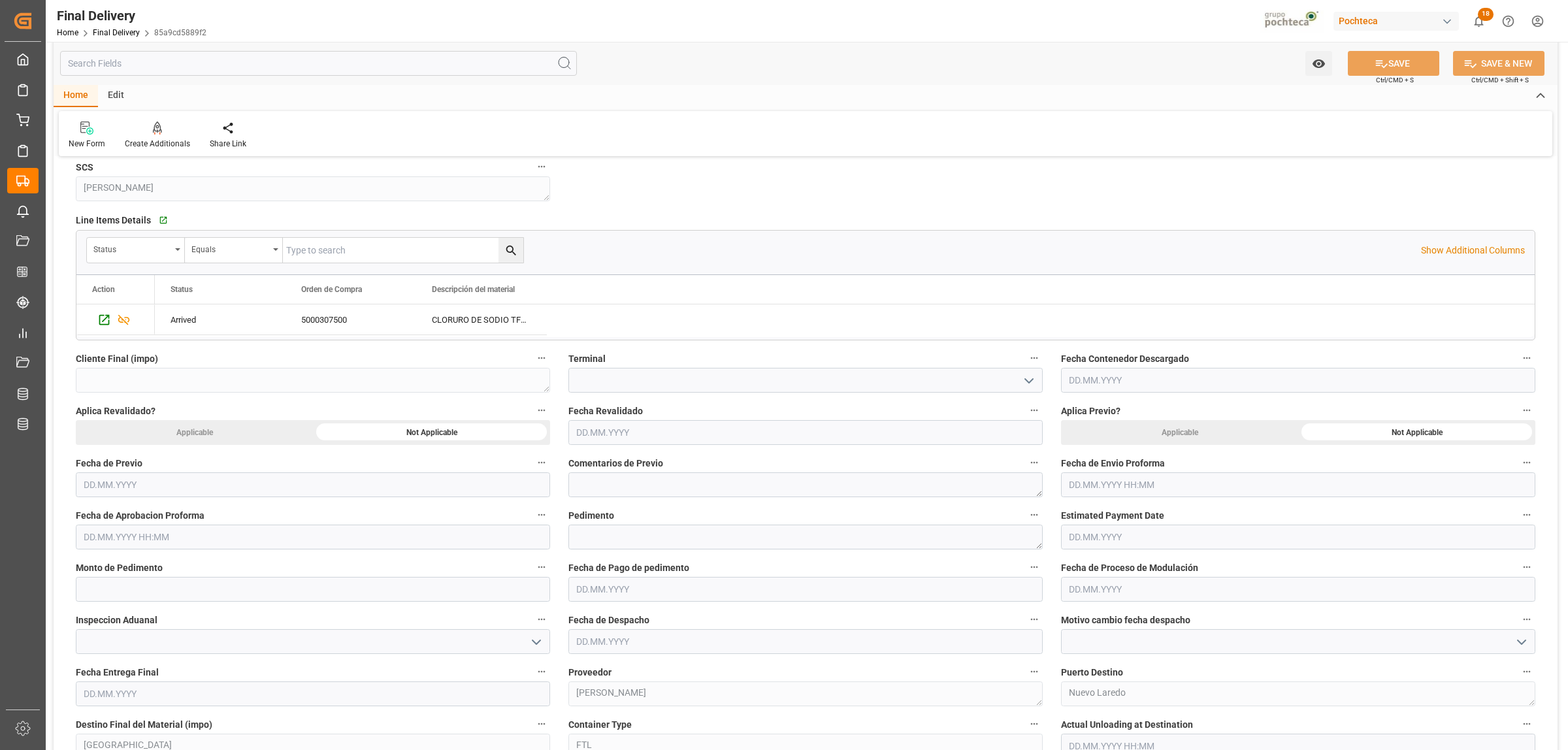
scroll to position [409, 0]
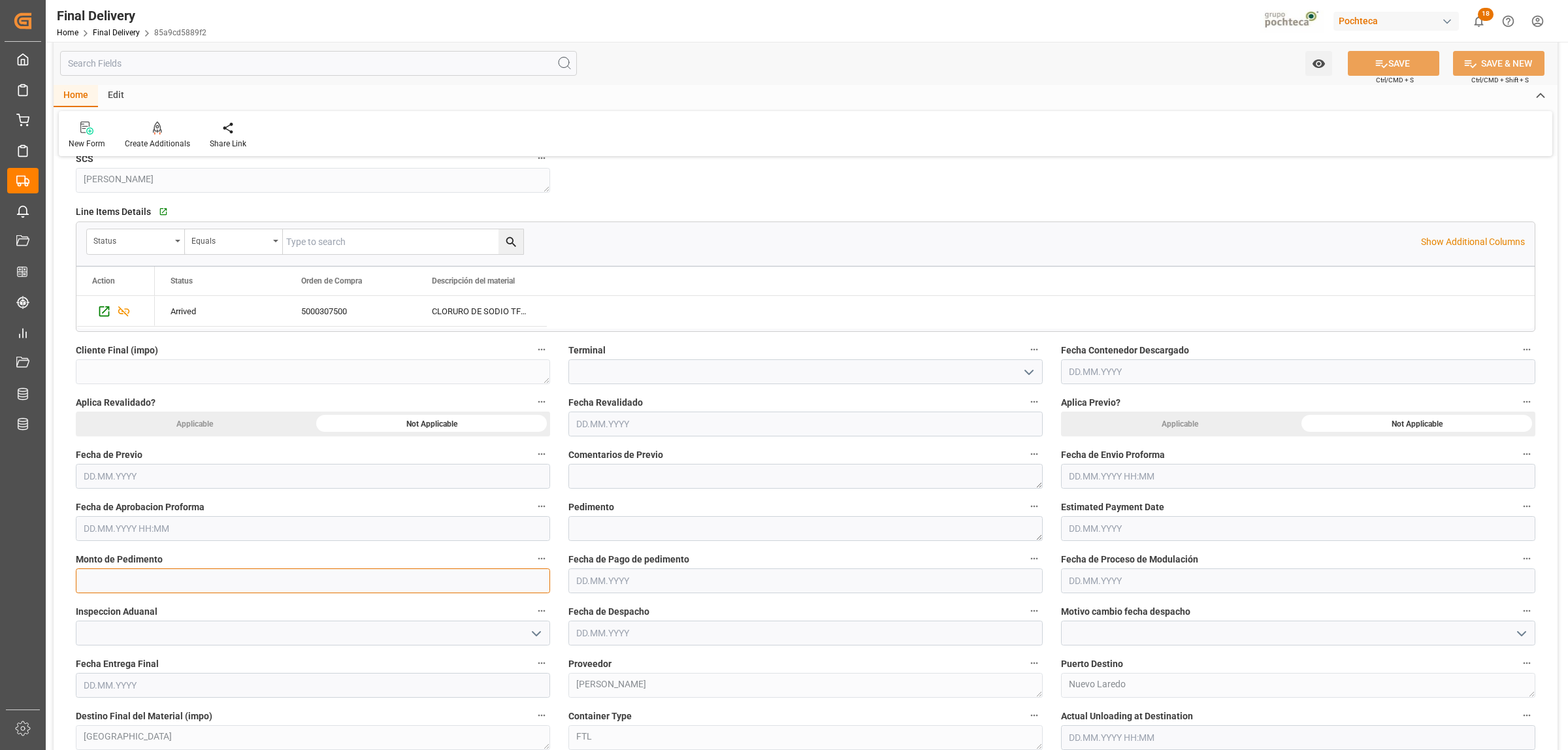
click at [150, 579] on input "text" at bounding box center [312, 580] width 474 height 25
paste input "text"
click at [750, 531] on textarea at bounding box center [805, 528] width 474 height 25
paste textarea "25 24 3617 5009416"
type textarea "25 24 3617 5009416"
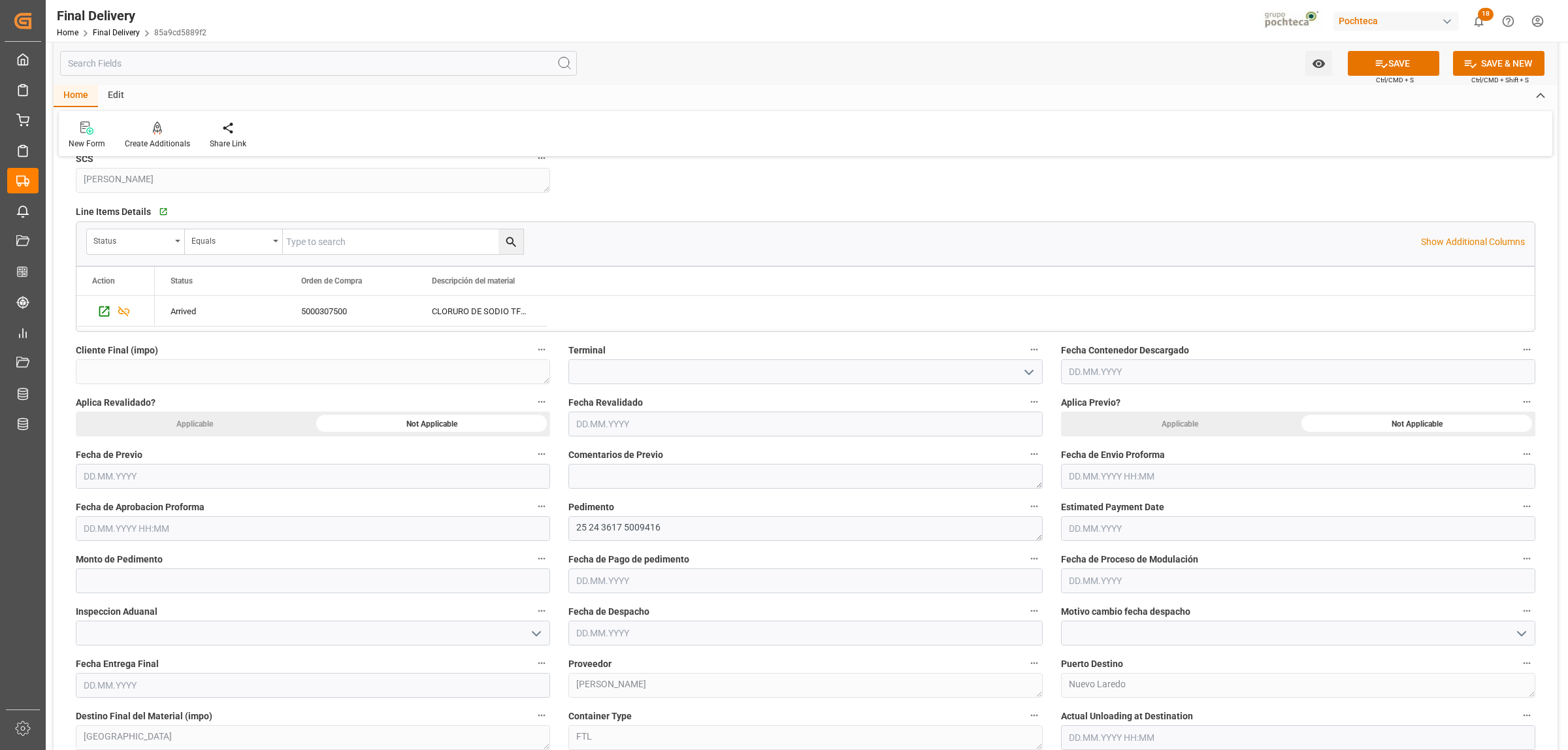
click at [1089, 480] on input "text" at bounding box center [1297, 476] width 474 height 25
click at [1076, 627] on div "22" at bounding box center [1078, 634] width 16 height 15
type input "[DATE] 00:00"
click at [113, 533] on input "text" at bounding box center [312, 528] width 474 height 25
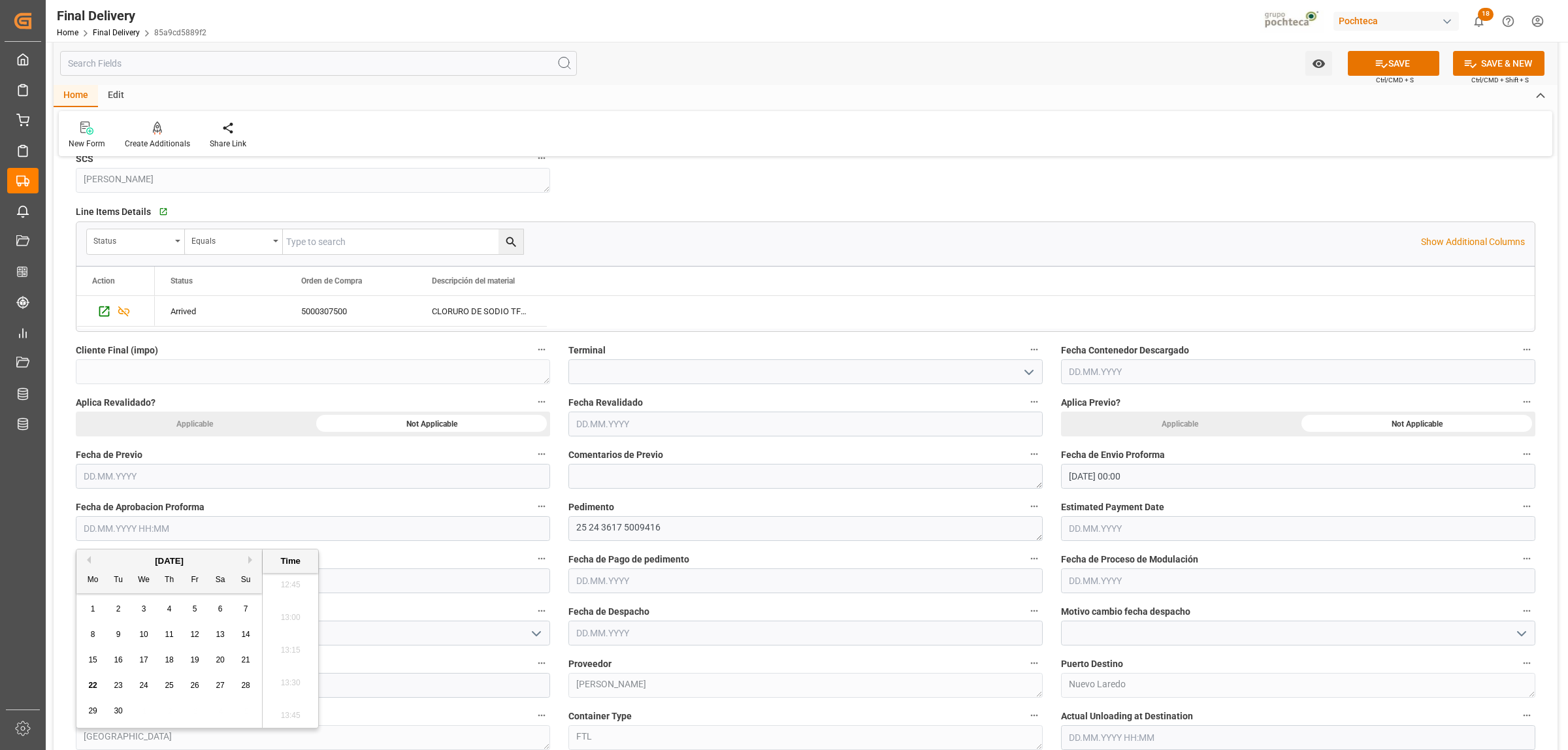
click at [89, 684] on span "22" at bounding box center [92, 685] width 8 height 9
type input "[DATE] 00:00"
click at [1253, 289] on div "Status Orden de Compra Descripción del material" at bounding box center [845, 281] width 1380 height 29
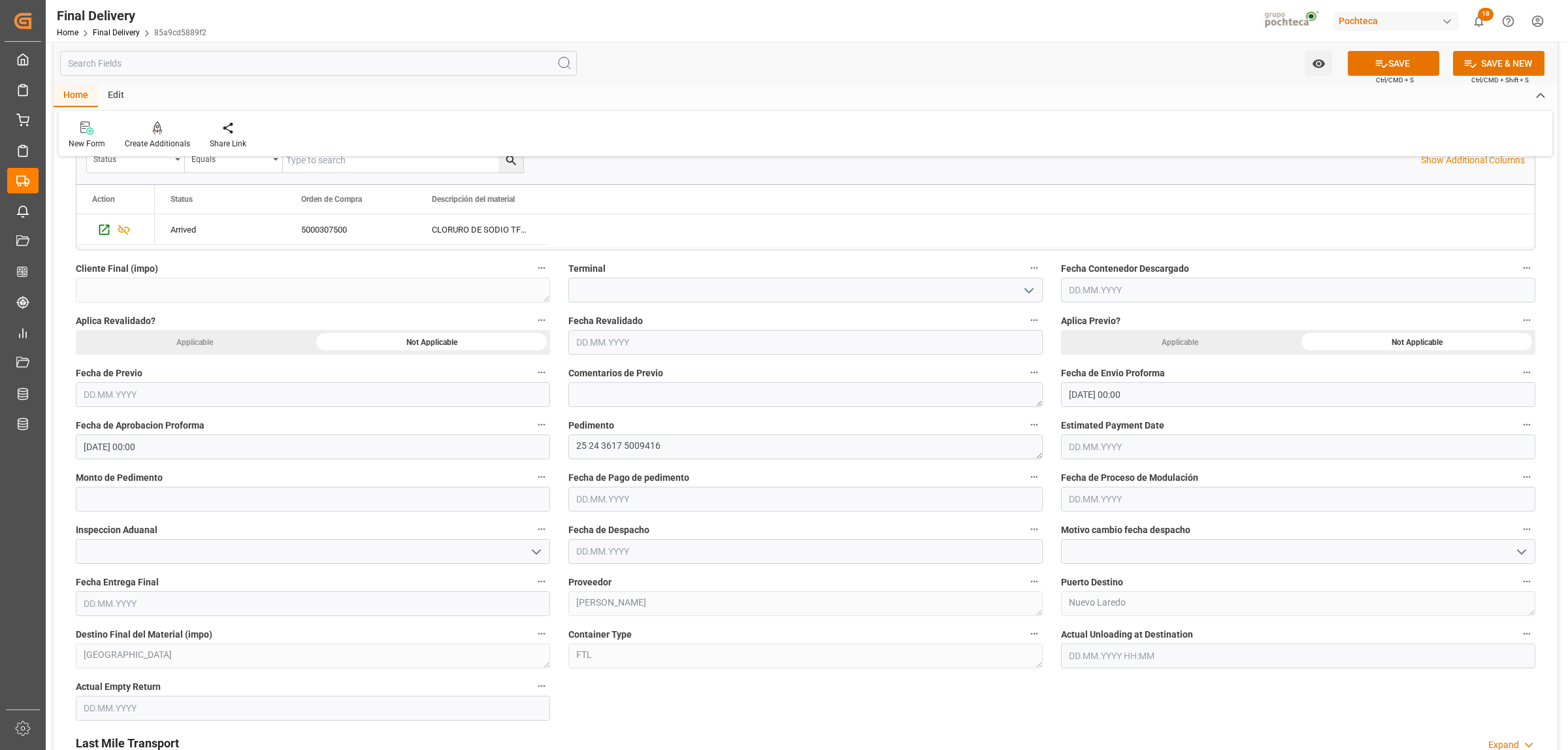
scroll to position [571, 0]
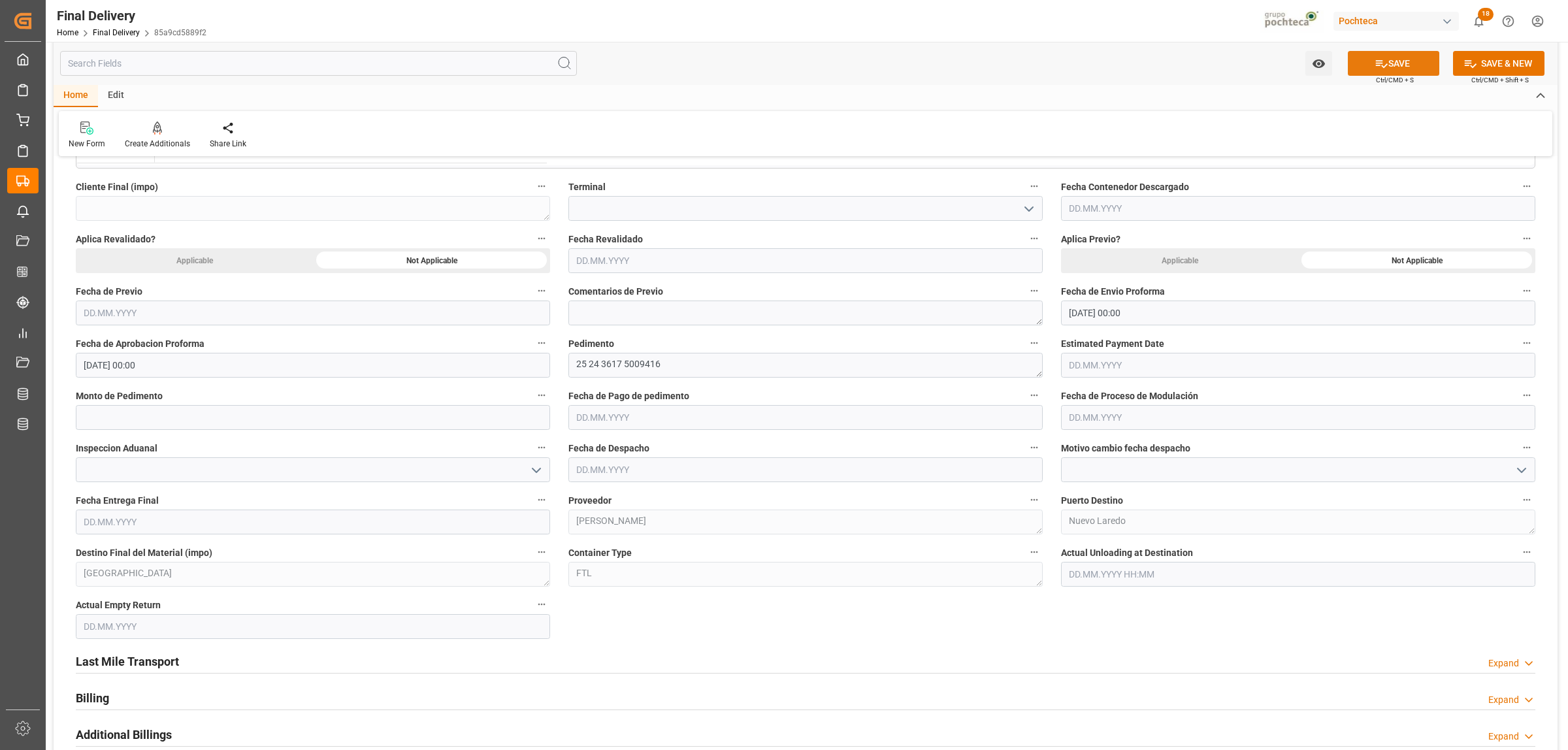
click at [1381, 66] on icon at bounding box center [1381, 64] width 14 height 14
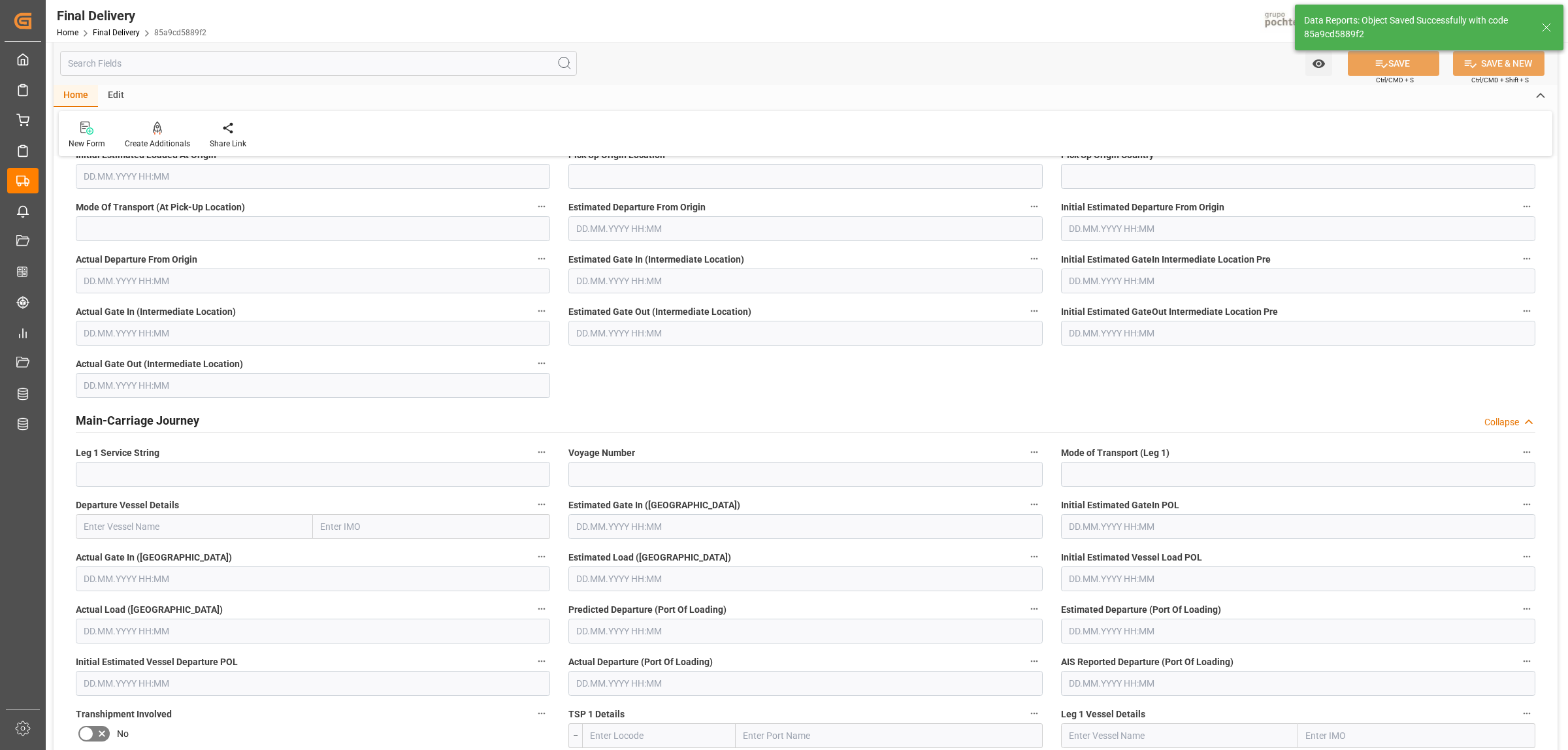
scroll to position [0, 0]
